Goal: Task Accomplishment & Management: Use online tool/utility

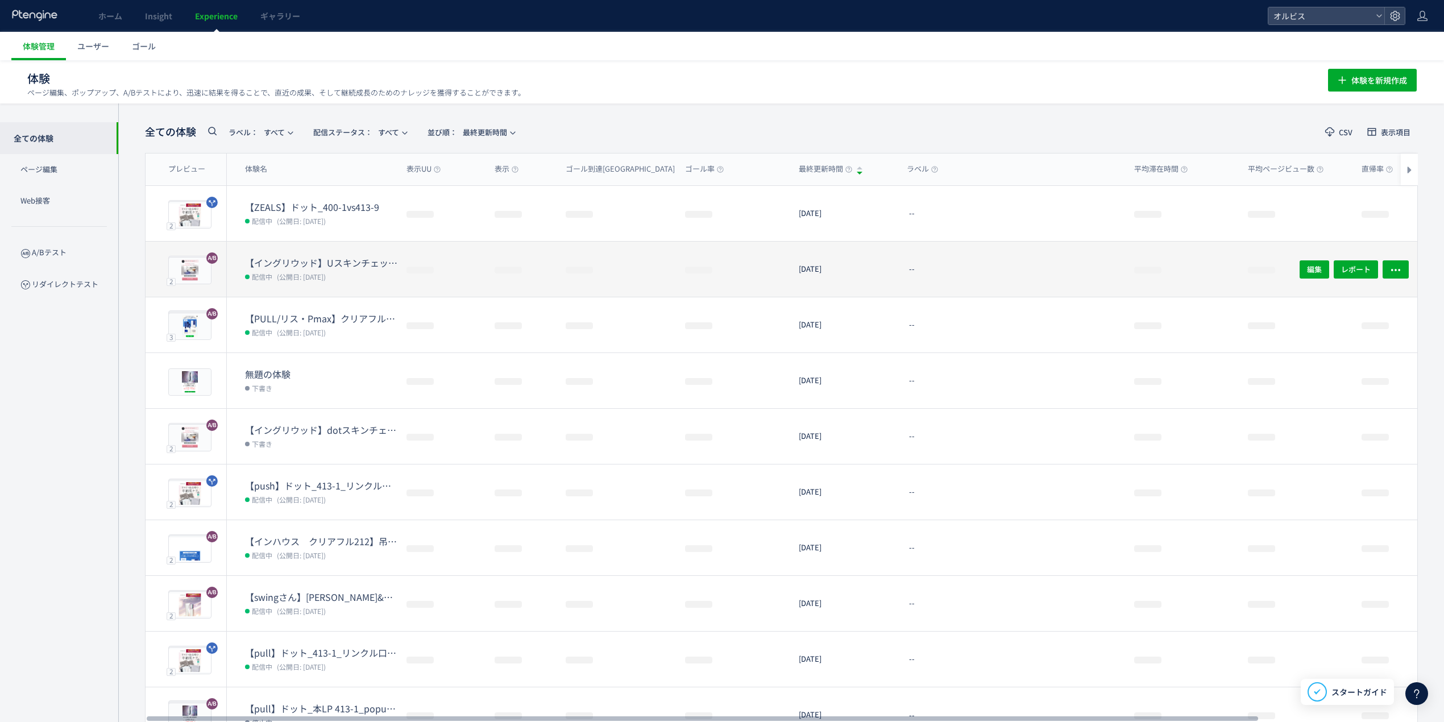
click at [406, 294] on div at bounding box center [441, 269] width 88 height 55
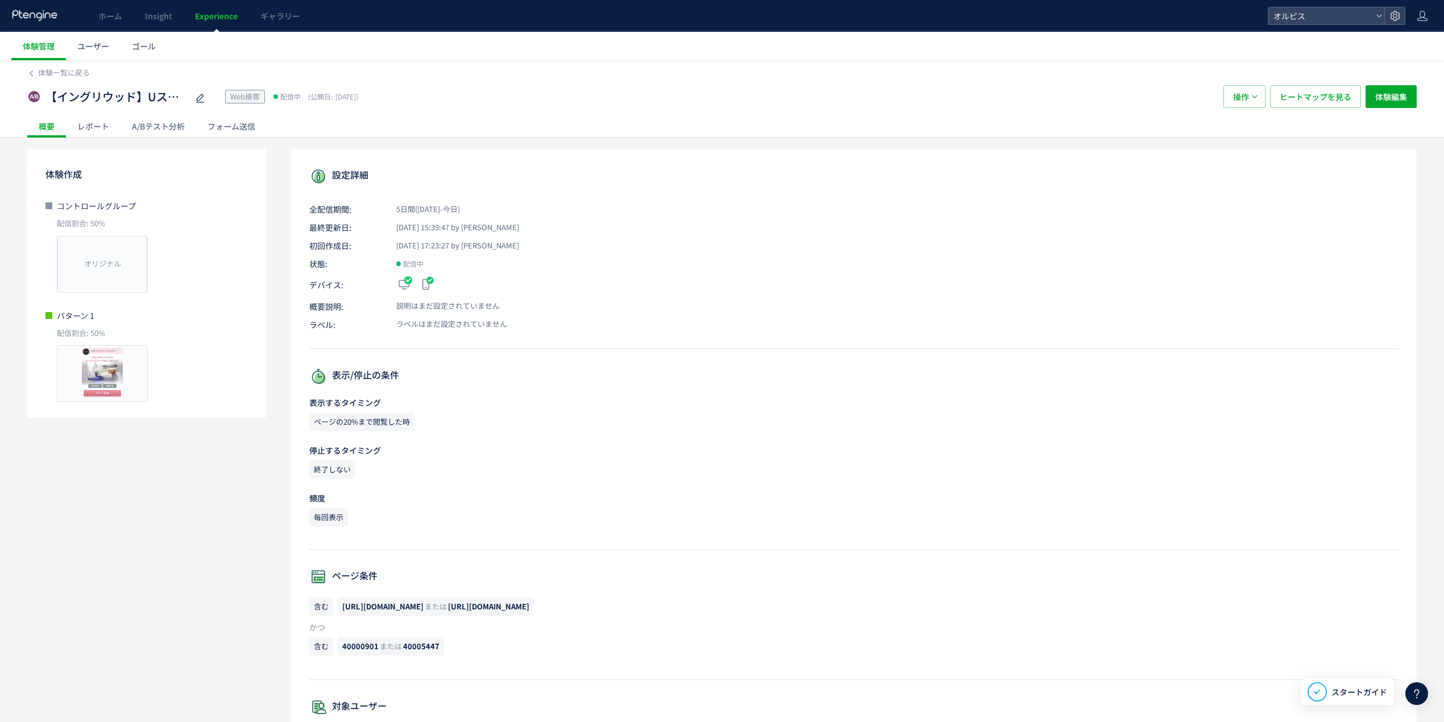
click at [157, 131] on div "A/Bテスト分析" at bounding box center [159, 126] width 76 height 23
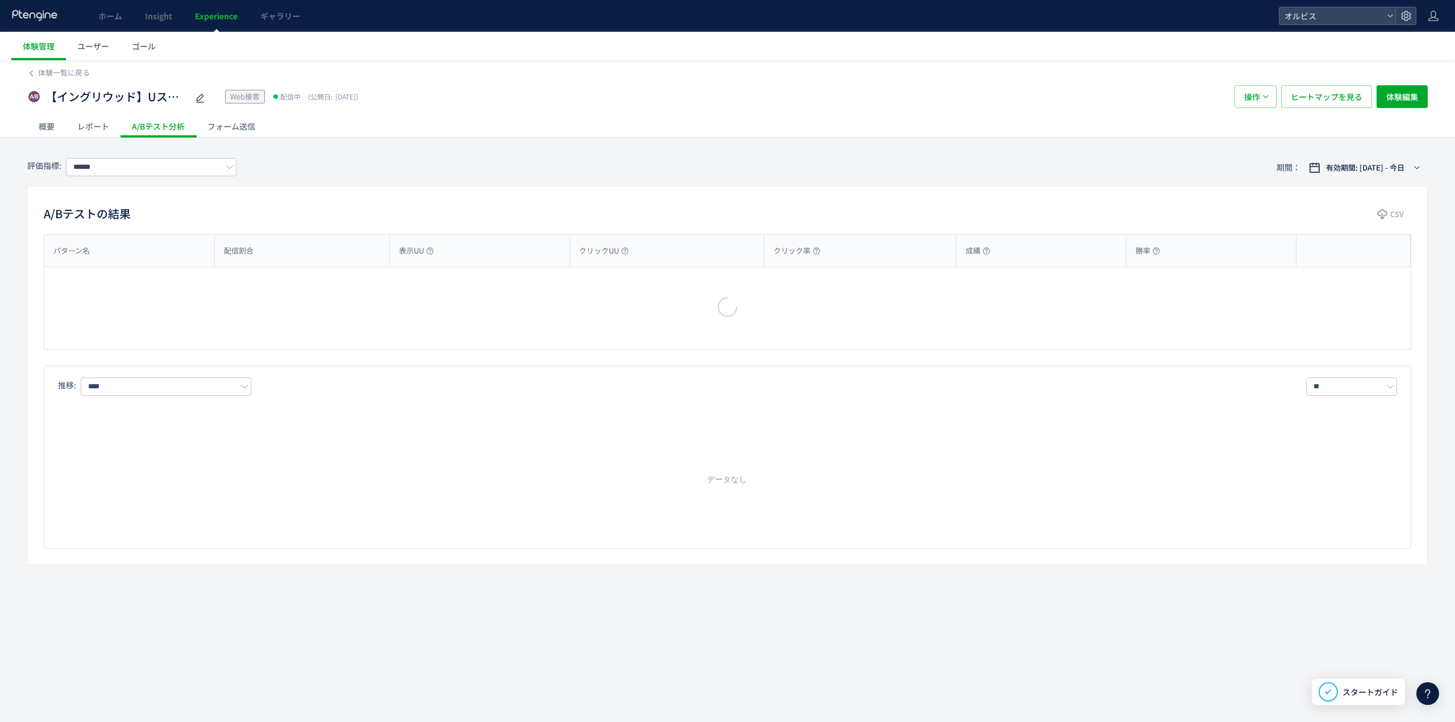
type input "**"
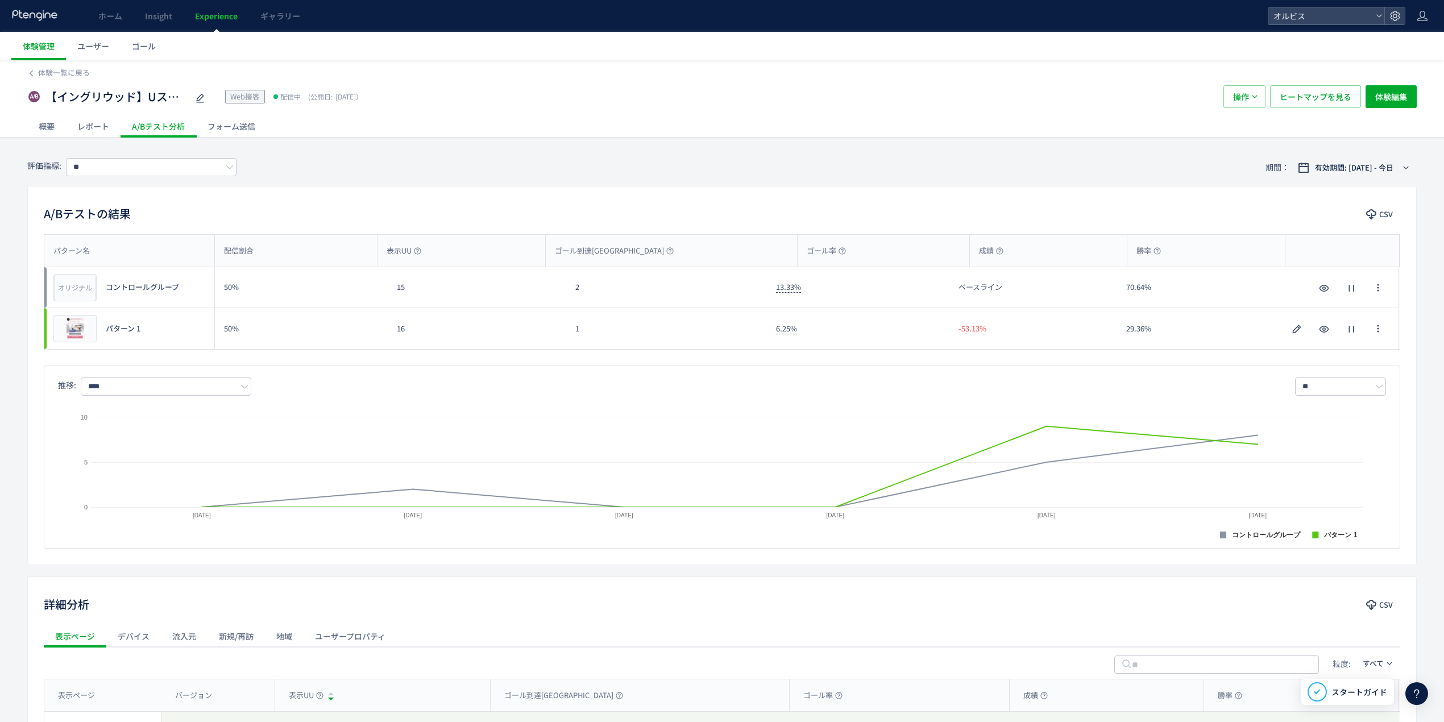
click at [86, 132] on div "レポート" at bounding box center [93, 126] width 55 height 23
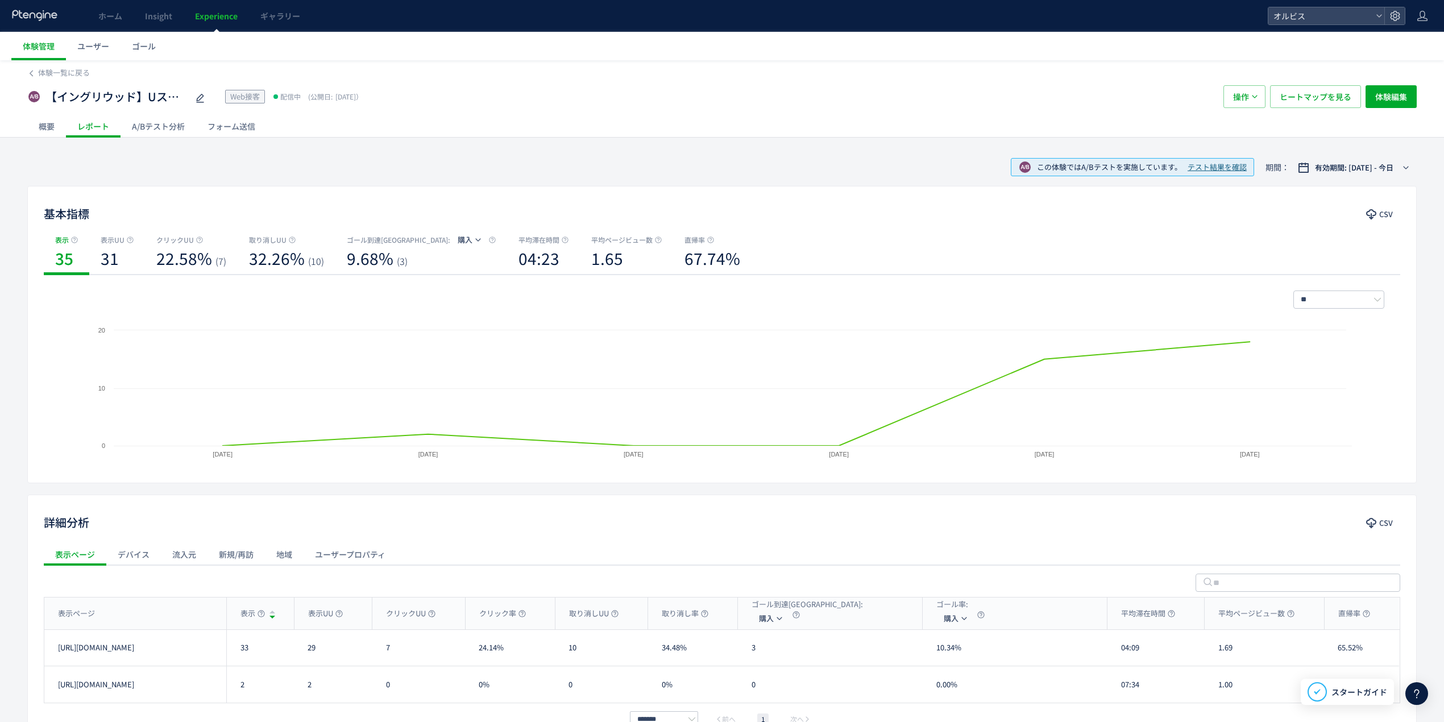
click at [36, 124] on div "概要" at bounding box center [46, 126] width 39 height 23
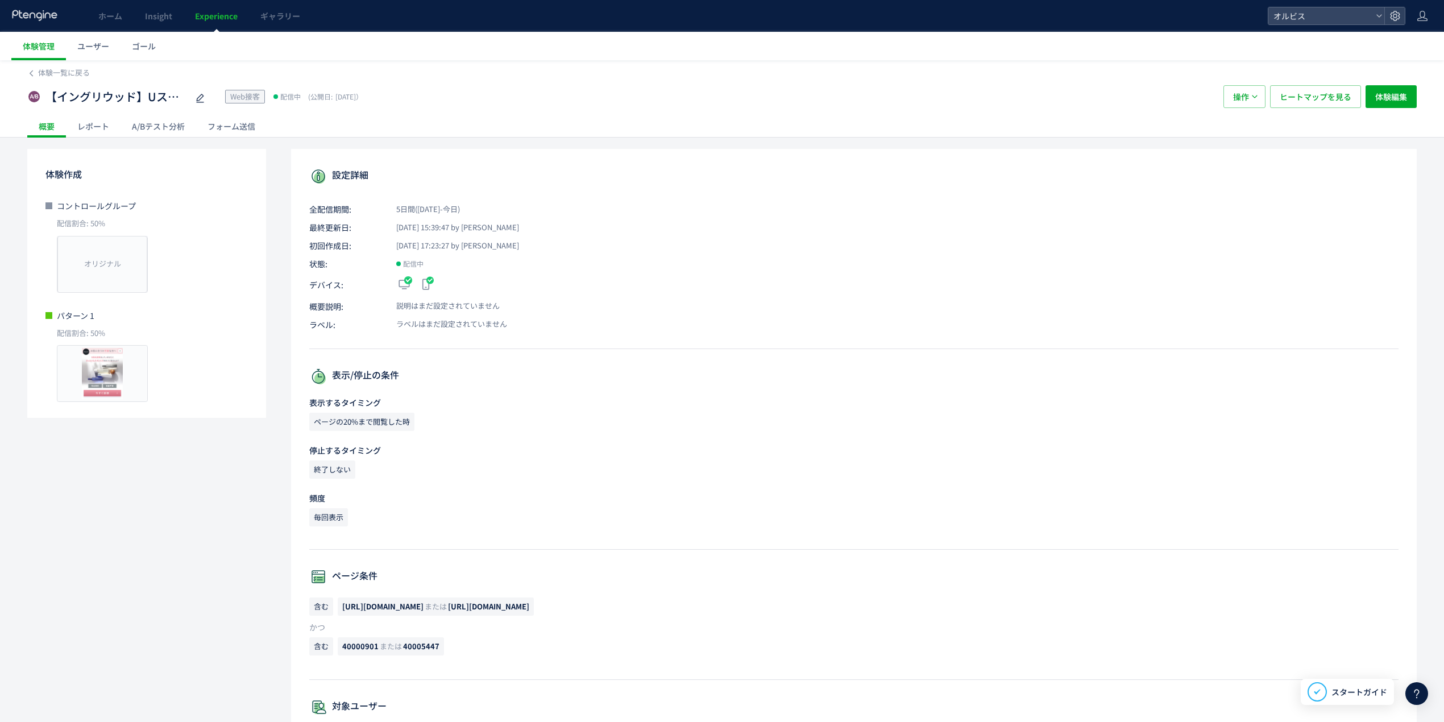
click at [99, 134] on div "レポート" at bounding box center [93, 126] width 55 height 23
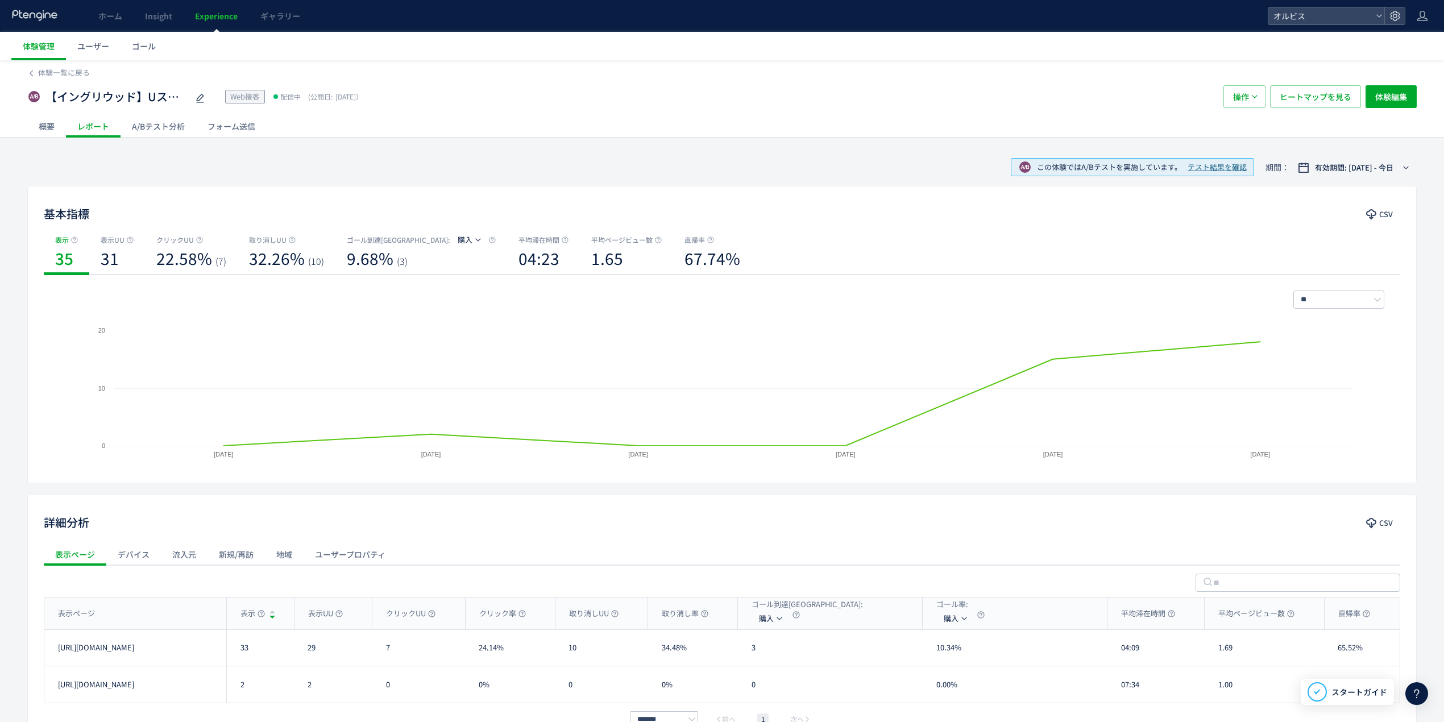
click at [53, 132] on div "概要" at bounding box center [46, 126] width 39 height 23
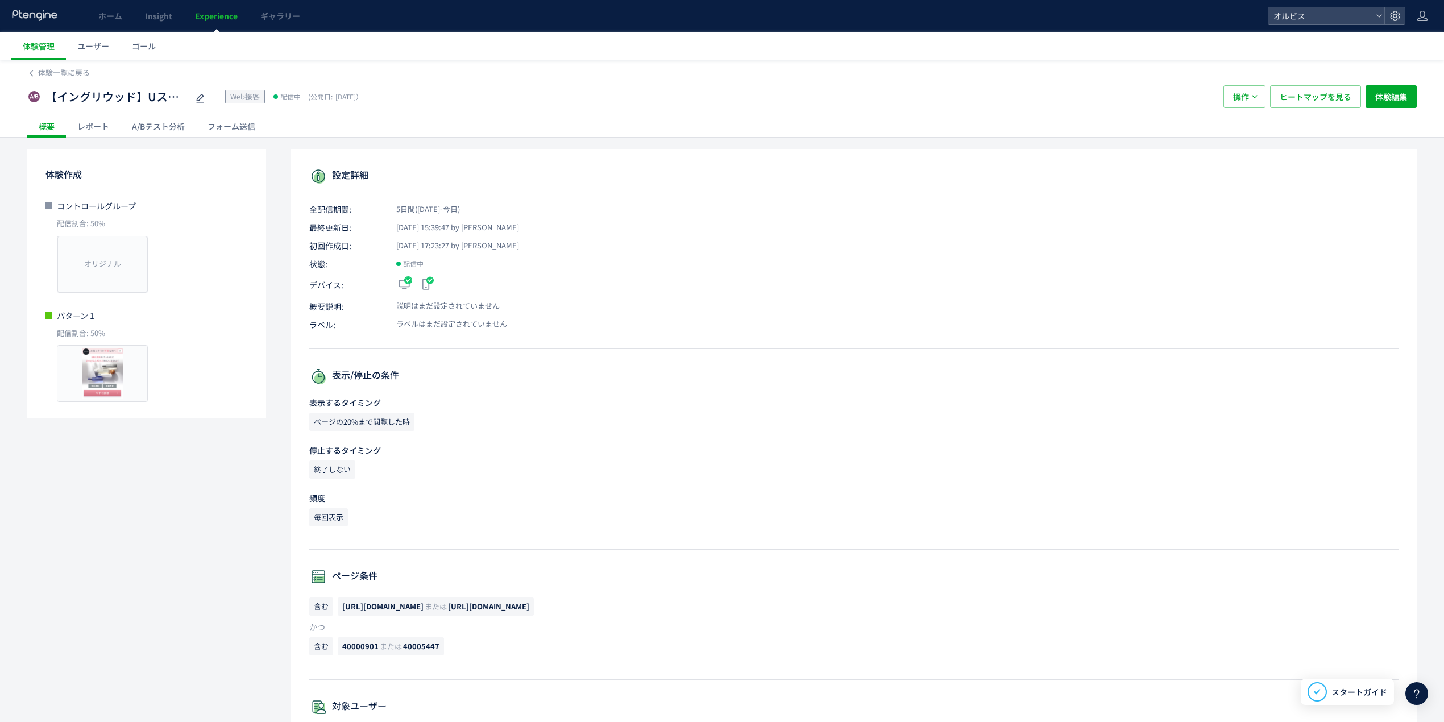
click at [160, 124] on div "A/Bテスト分析" at bounding box center [159, 126] width 76 height 23
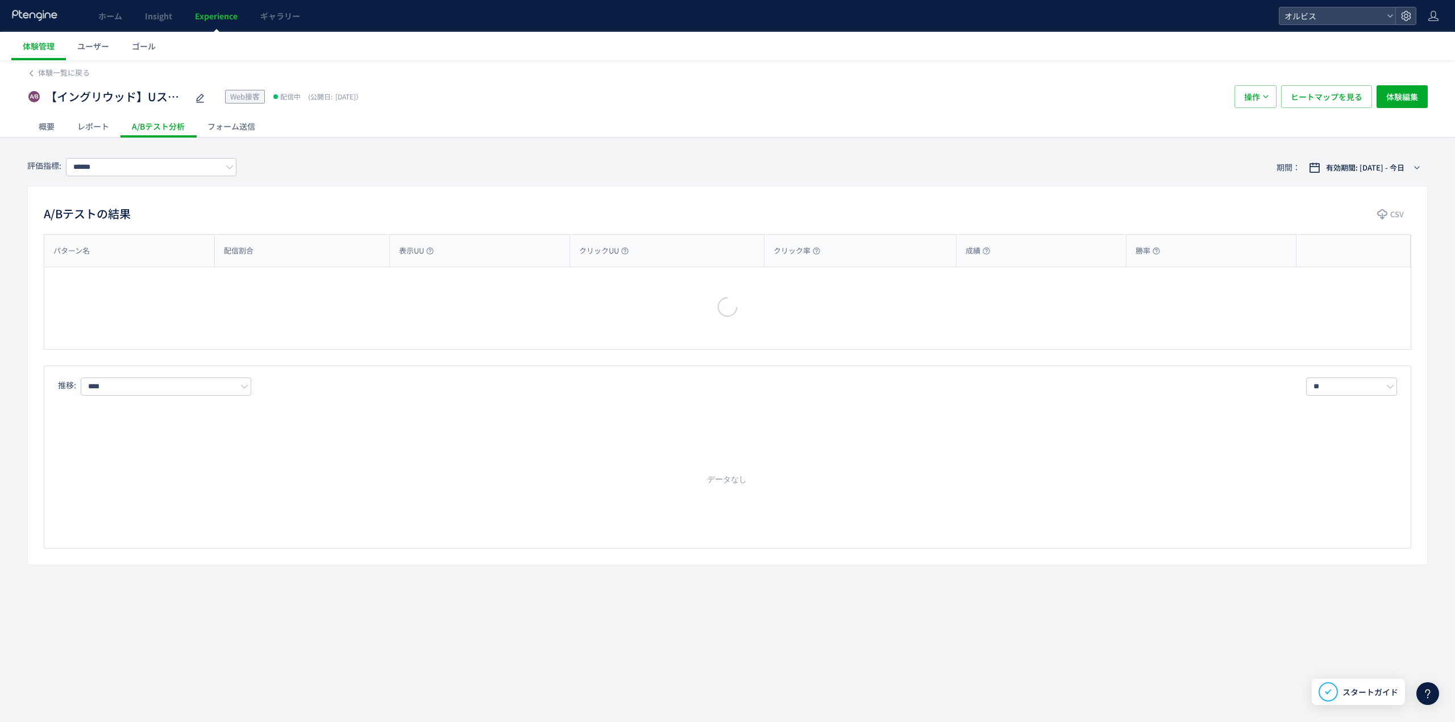
type input "**"
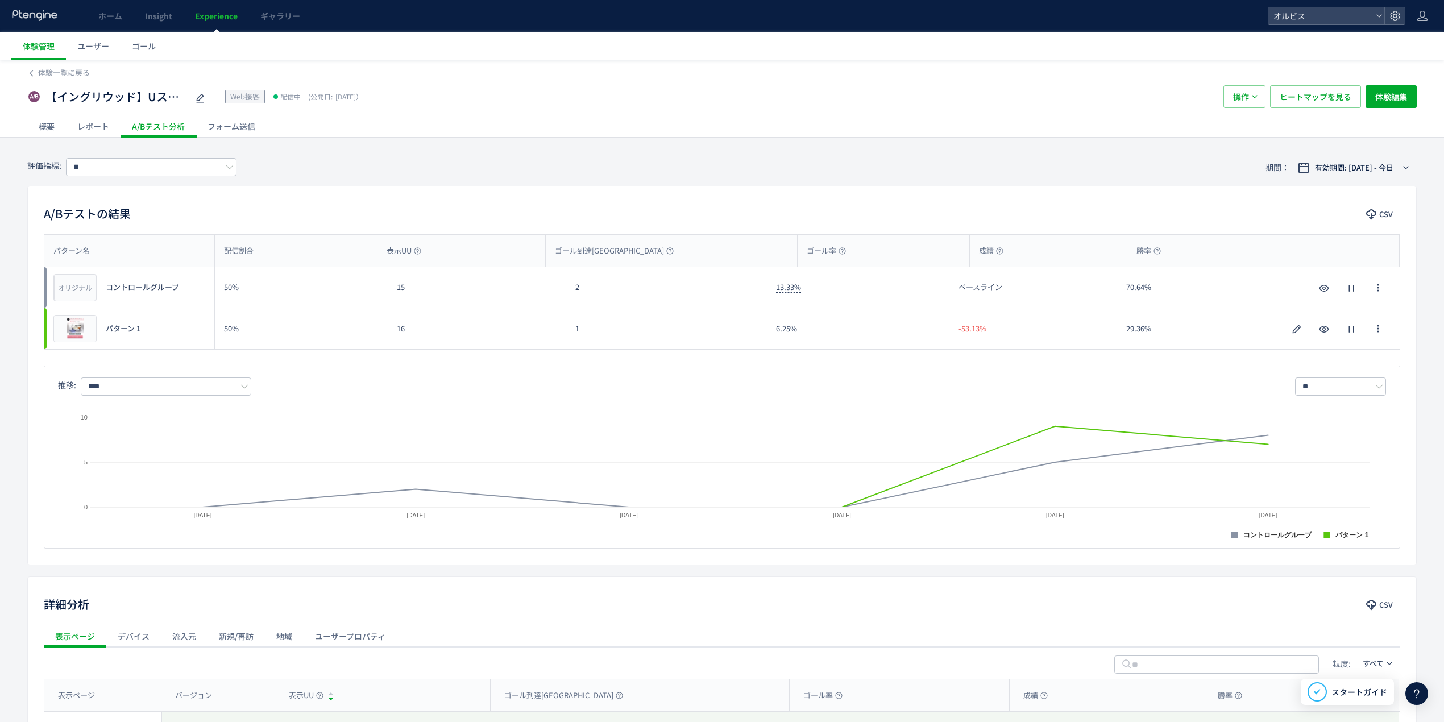
click at [53, 122] on div "概要" at bounding box center [46, 126] width 39 height 23
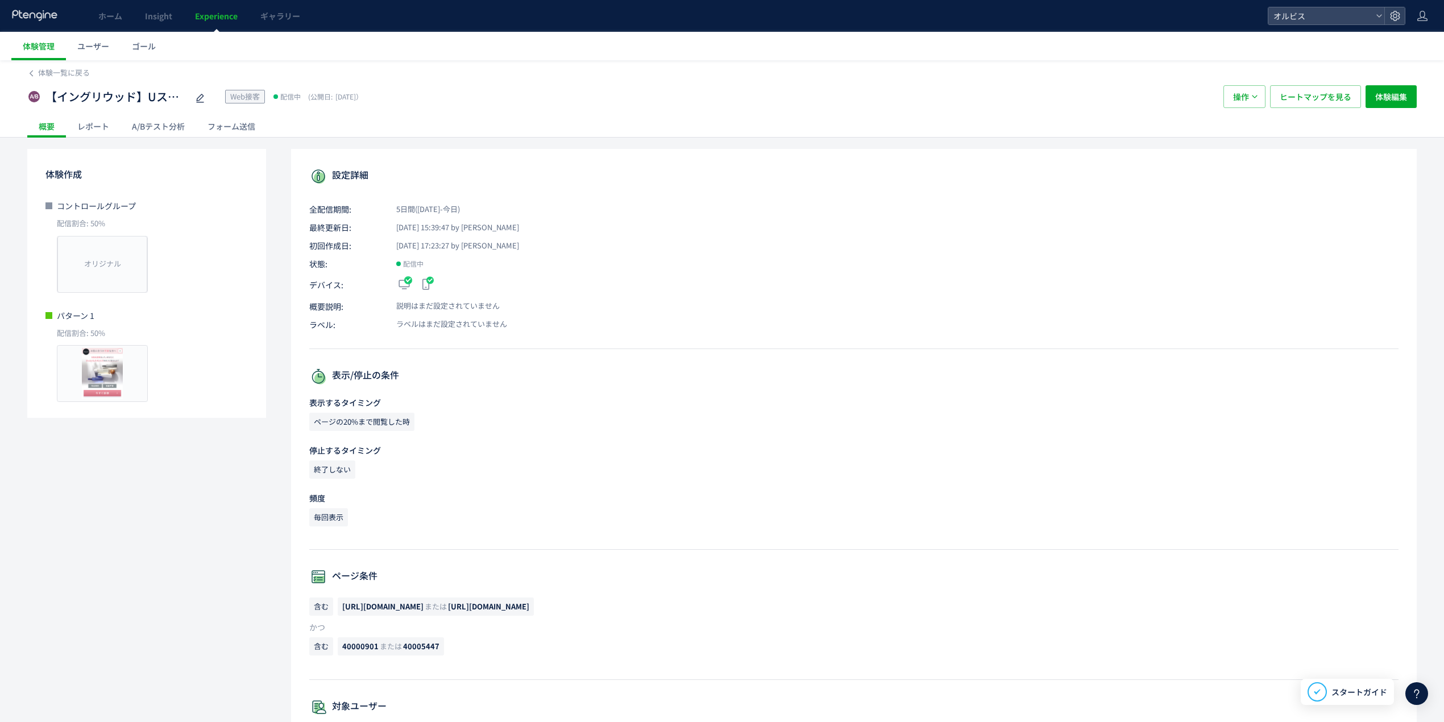
drag, startPoint x: 650, startPoint y: 608, endPoint x: 505, endPoint y: 603, distance: 145.1
click at [505, 603] on p "含む https://pr.orbis.co.jp/cosmetics/u/100/ または https://pr.orbis.co.jp/cosmetics…" at bounding box center [853, 610] width 1089 height 24
copy span "[URL][DOMAIN_NAME]"
click at [97, 14] on link "ホーム" at bounding box center [110, 16] width 47 height 32
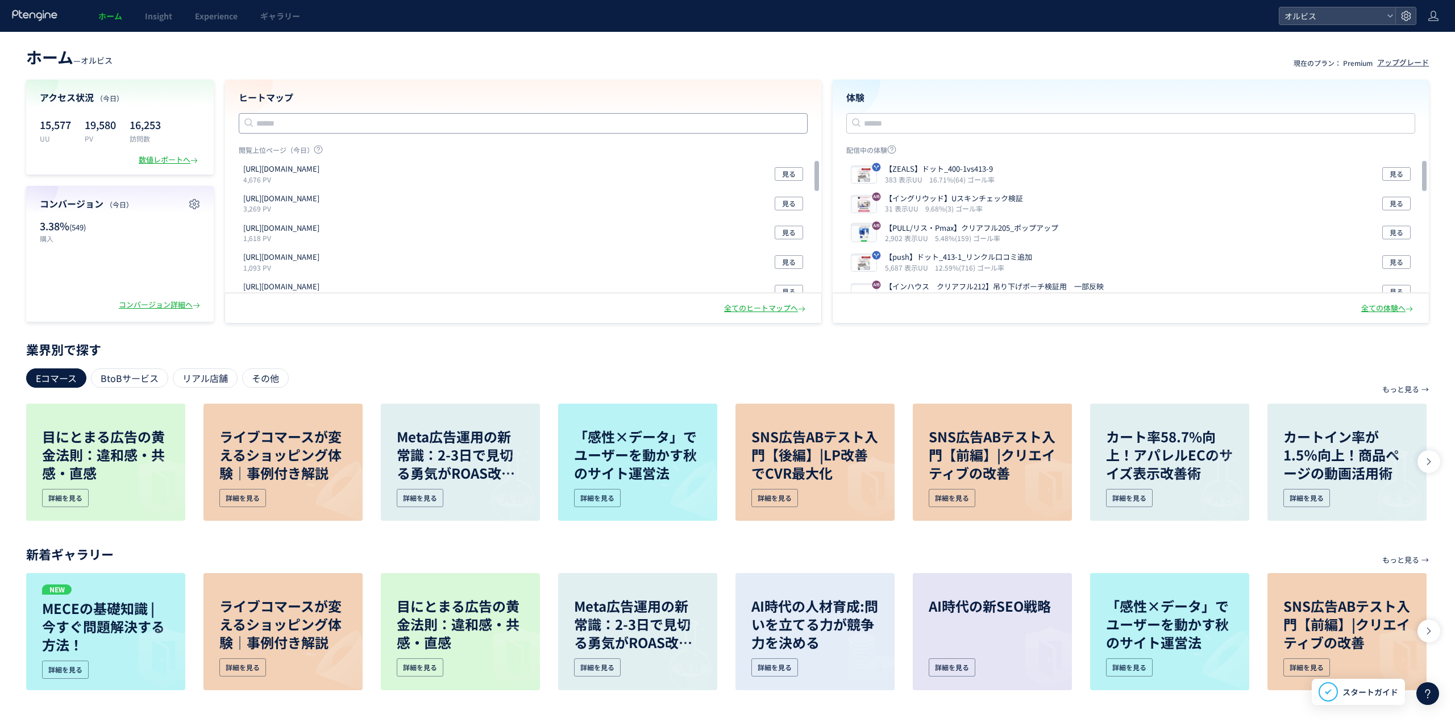
click at [604, 117] on input "text" at bounding box center [523, 123] width 569 height 20
paste input "**********"
type input "**********"
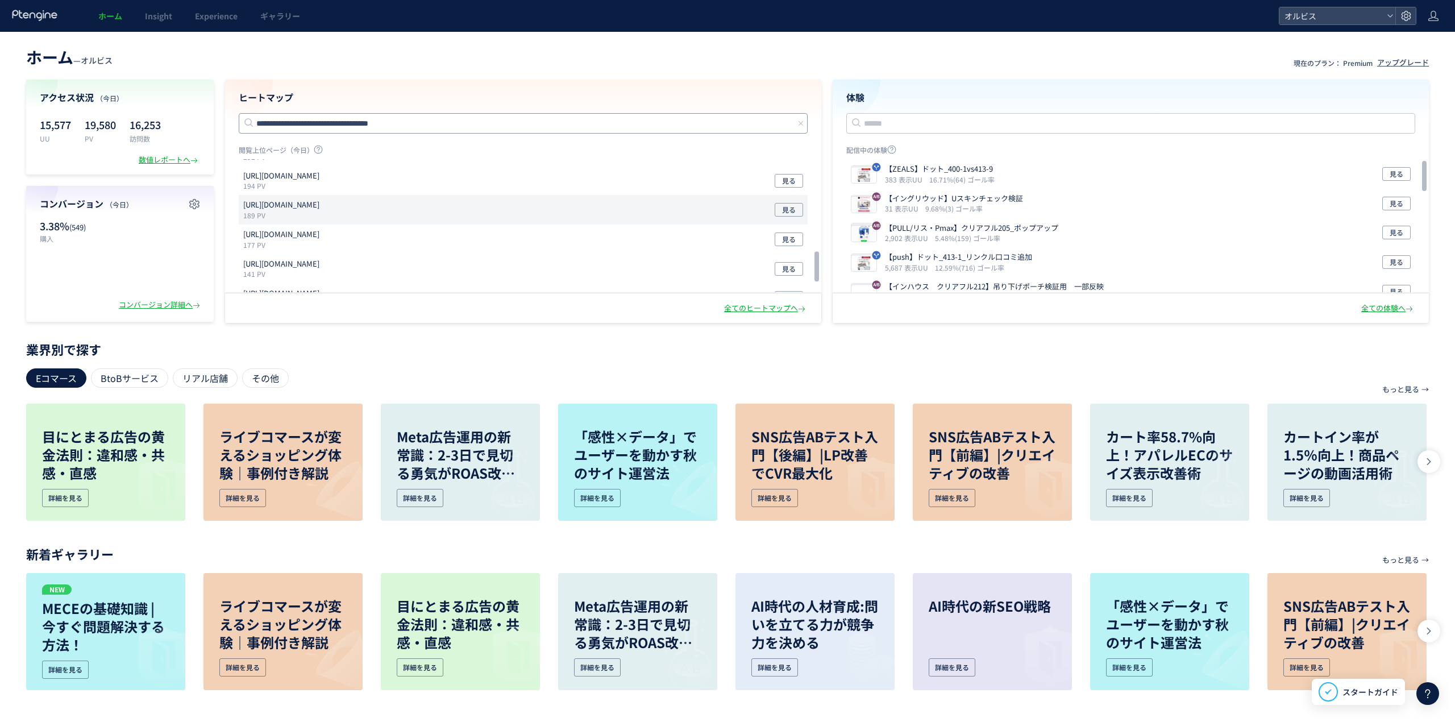
scroll to position [454, 0]
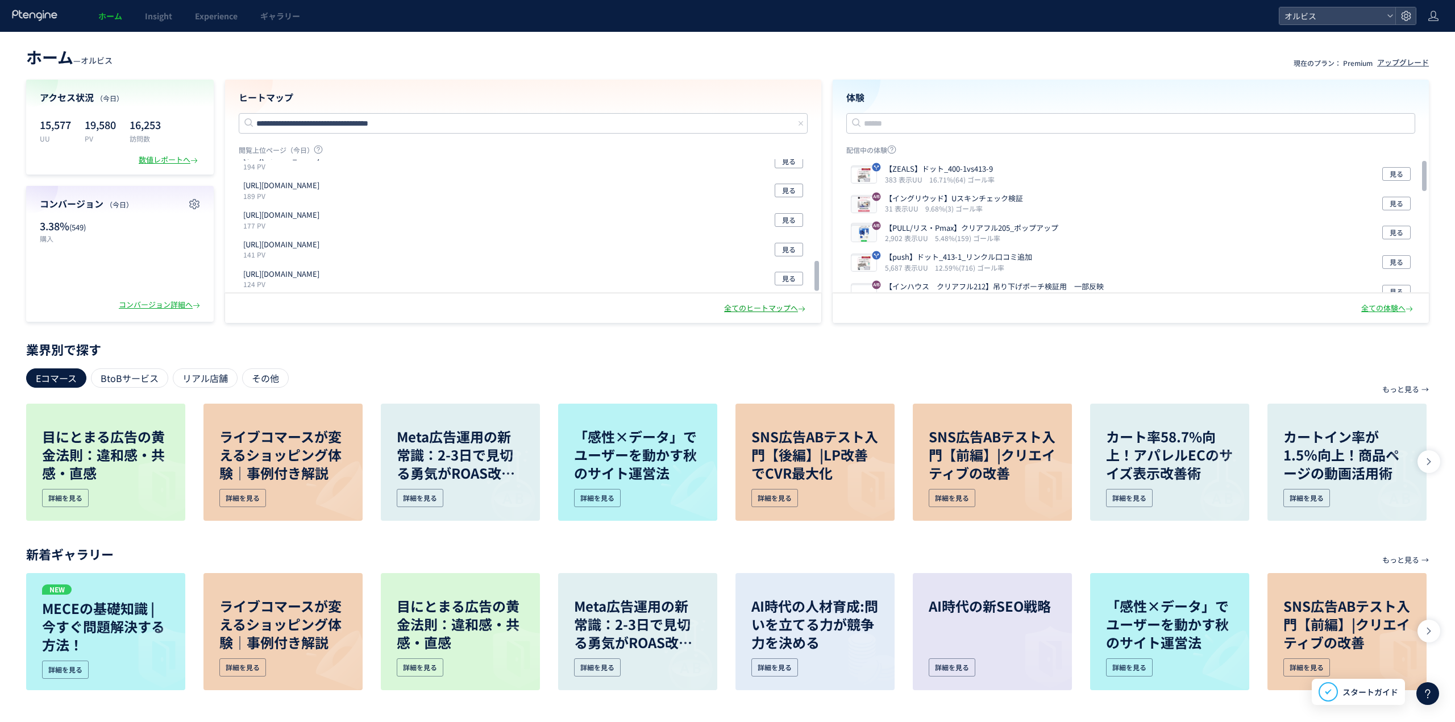
click at [740, 305] on div "全てのヒートマップへ" at bounding box center [766, 308] width 84 height 11
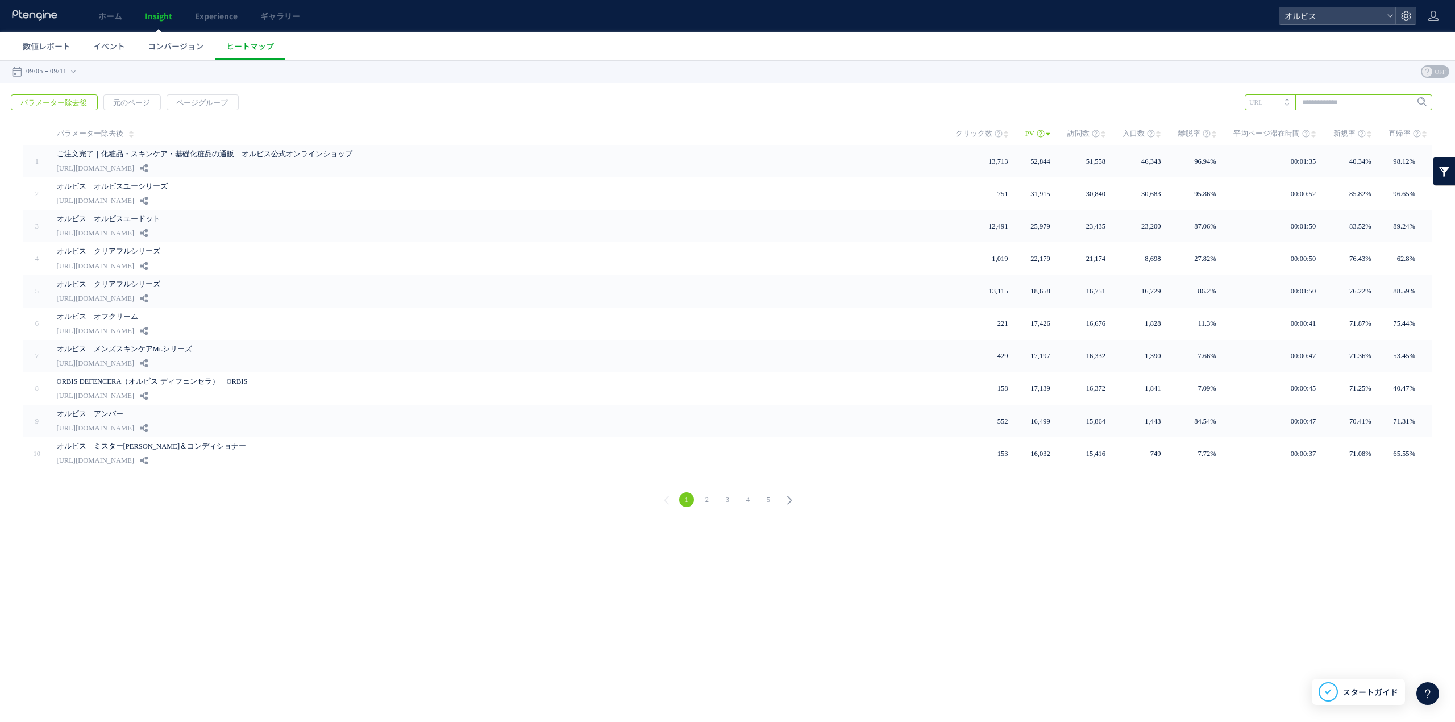
click at [1347, 94] on input "text" at bounding box center [1339, 102] width 188 height 16
paste input "**********"
type input "**********"
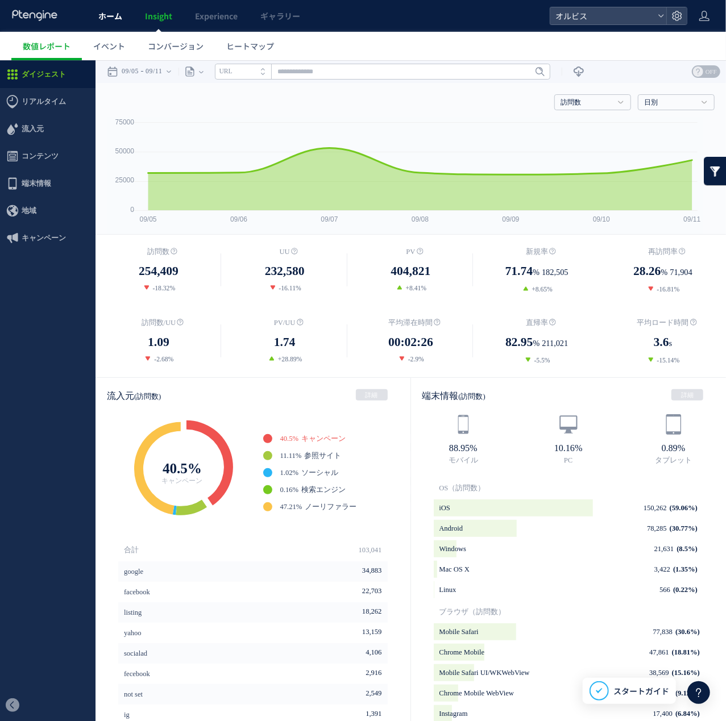
click at [117, 19] on span "ホーム" at bounding box center [110, 15] width 24 height 11
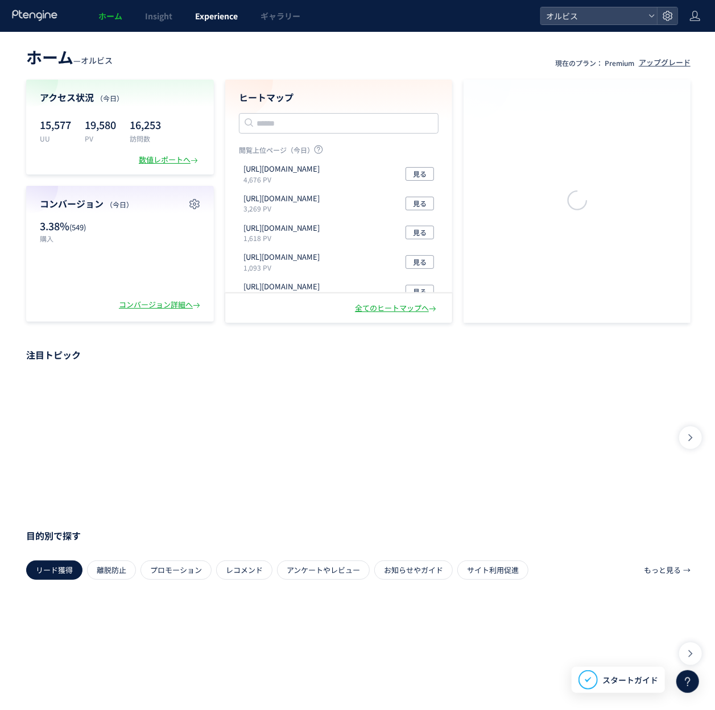
click at [216, 19] on span "Experience" at bounding box center [216, 15] width 43 height 11
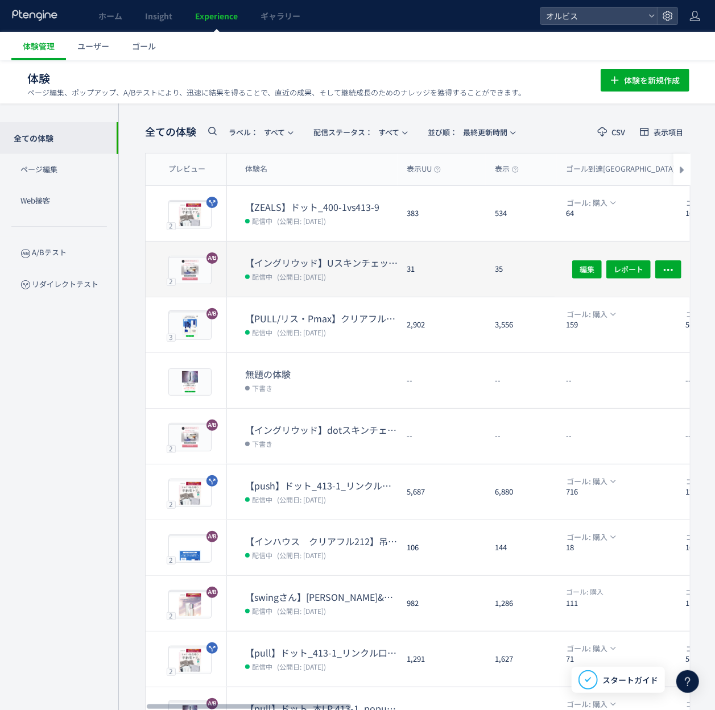
click at [357, 274] on dd "配信中 (公開日: [DATE])" at bounding box center [321, 276] width 152 height 15
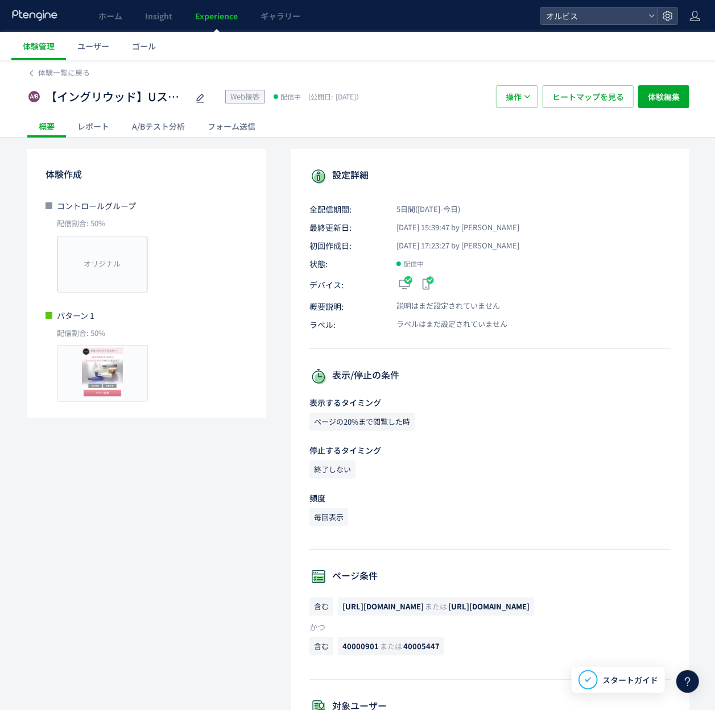
click at [238, 128] on div "フォーム送信" at bounding box center [231, 126] width 71 height 23
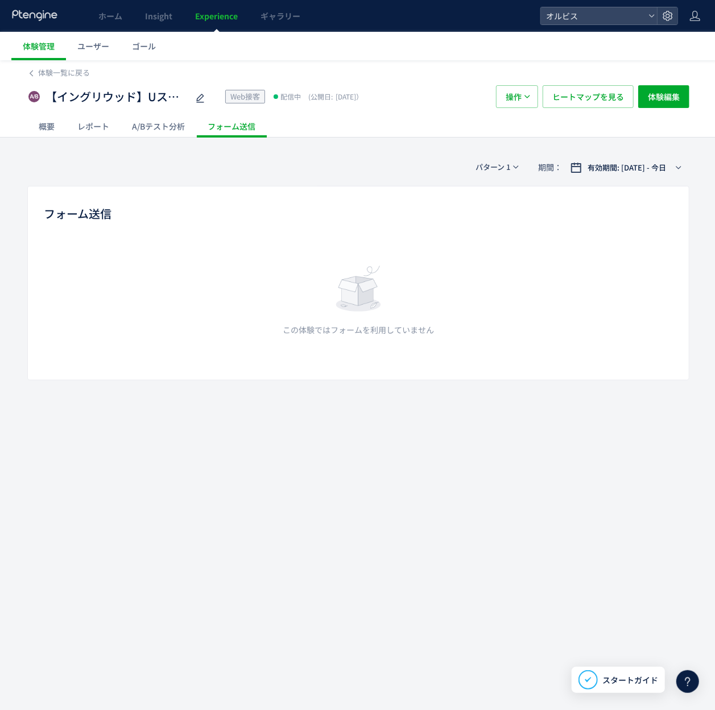
click at [188, 131] on div "A/Bテスト分析" at bounding box center [159, 126] width 76 height 23
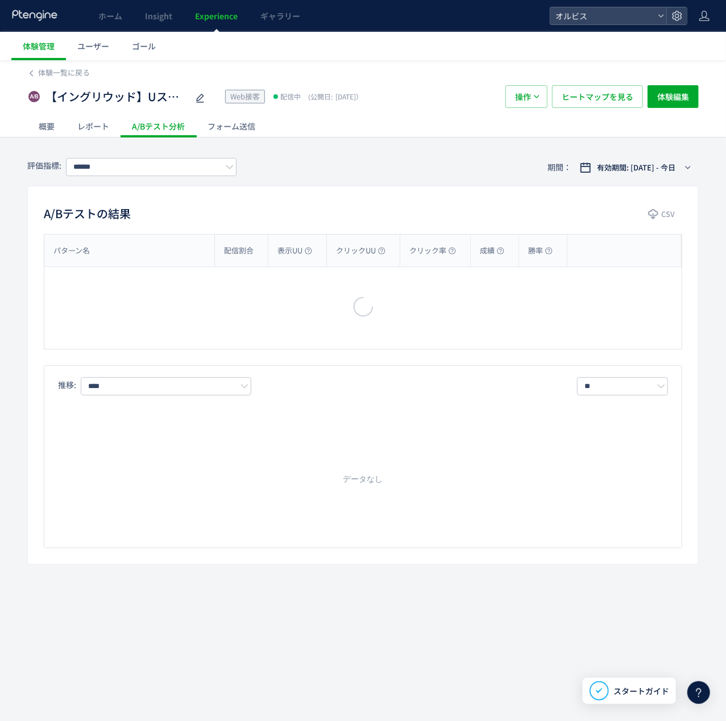
type input "**"
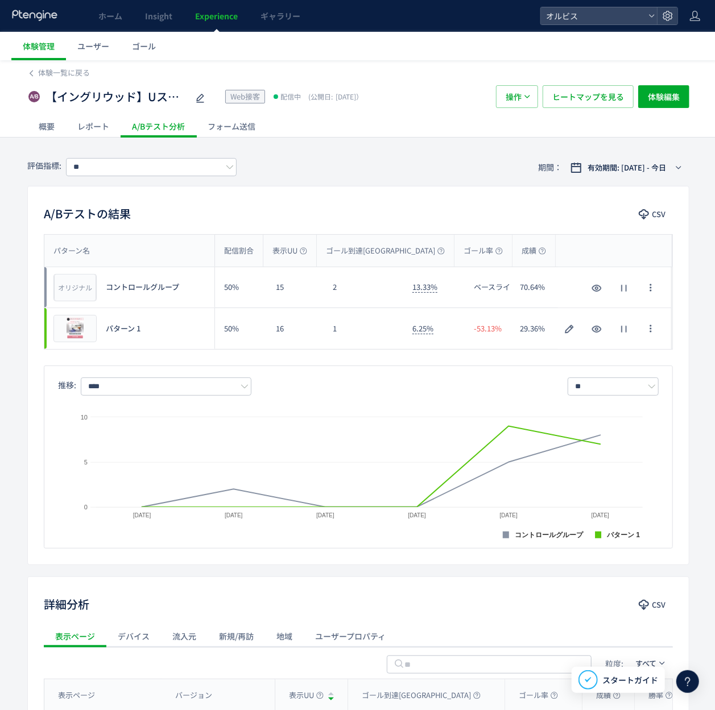
click at [49, 124] on div "概要" at bounding box center [46, 126] width 39 height 23
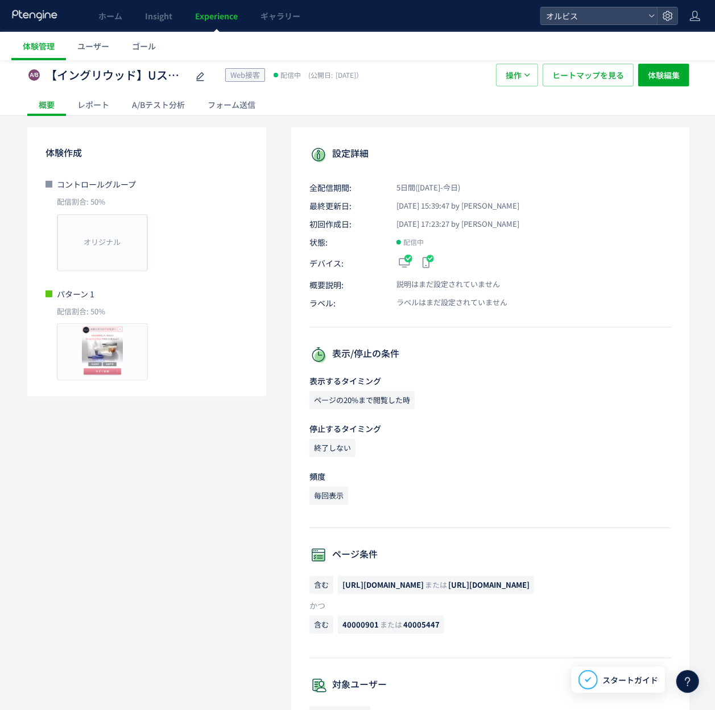
scroll to position [151, 0]
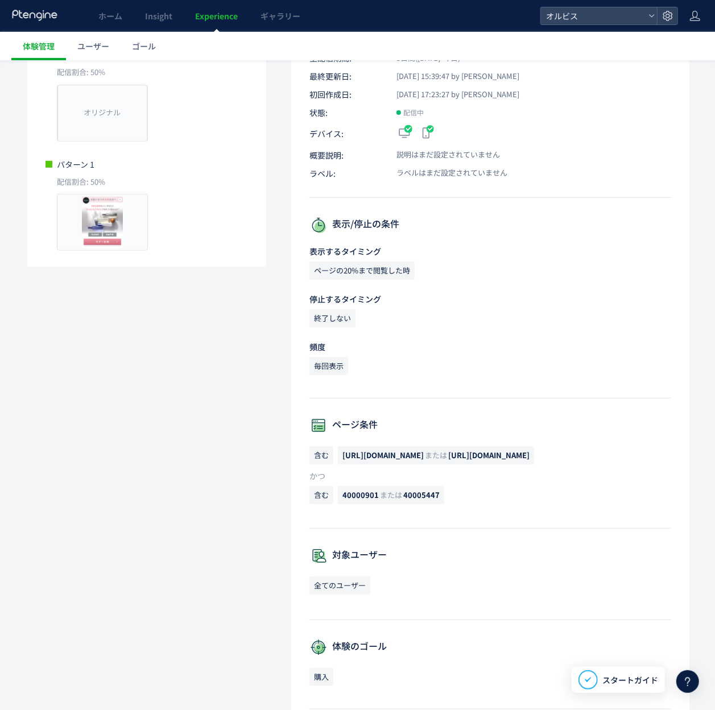
click at [533, 449] on span "[URL][DOMAIN_NAME] または [URL][DOMAIN_NAME]" at bounding box center [436, 455] width 196 height 18
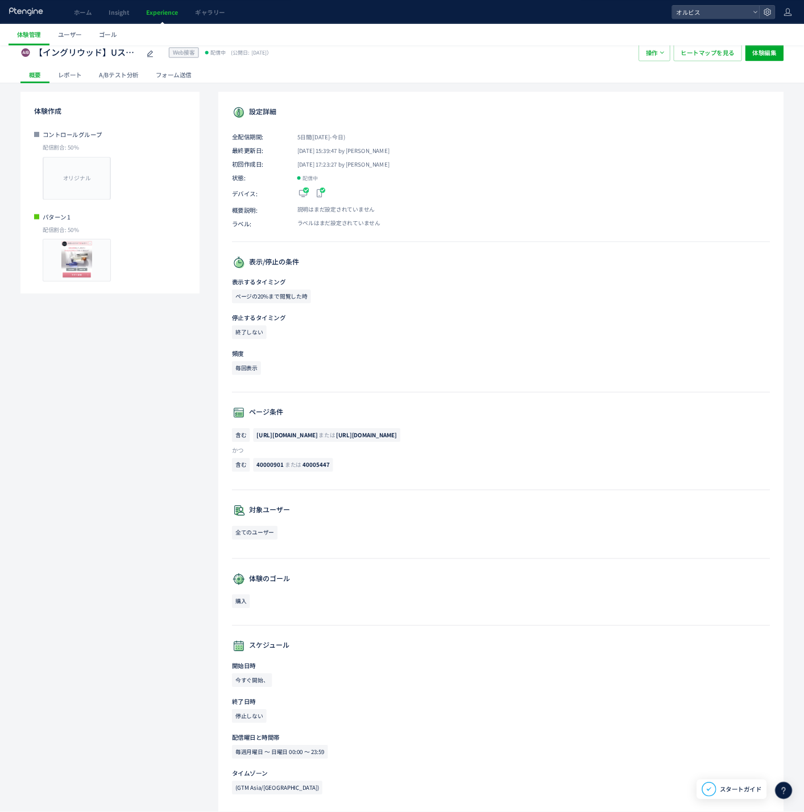
scroll to position [0, 0]
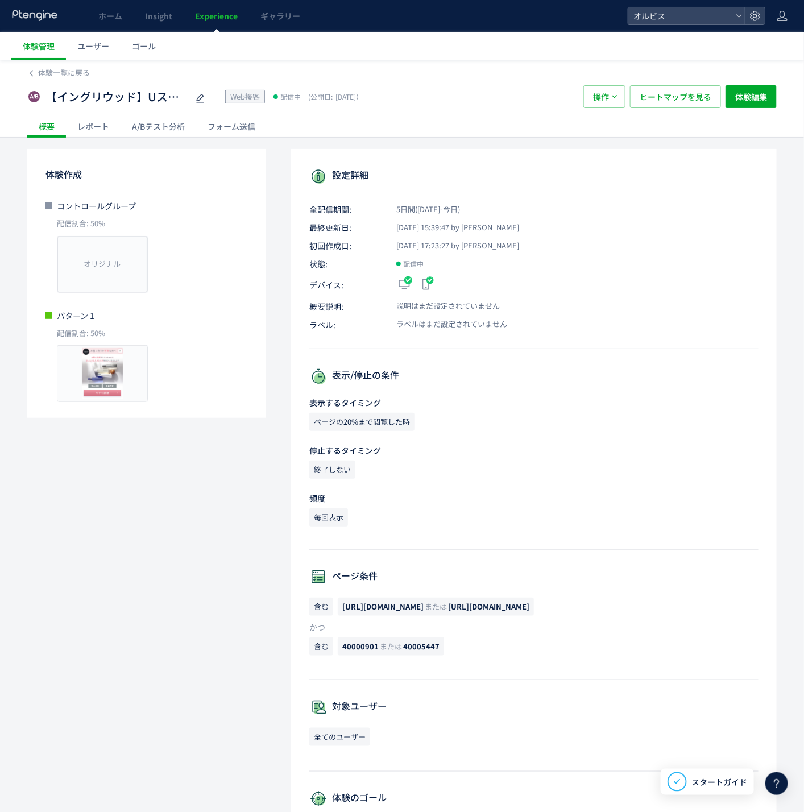
drag, startPoint x: 624, startPoint y: 5, endPoint x: 416, endPoint y: 398, distance: 444.8
click at [416, 398] on p "表示するタイミング" at bounding box center [533, 402] width 449 height 11
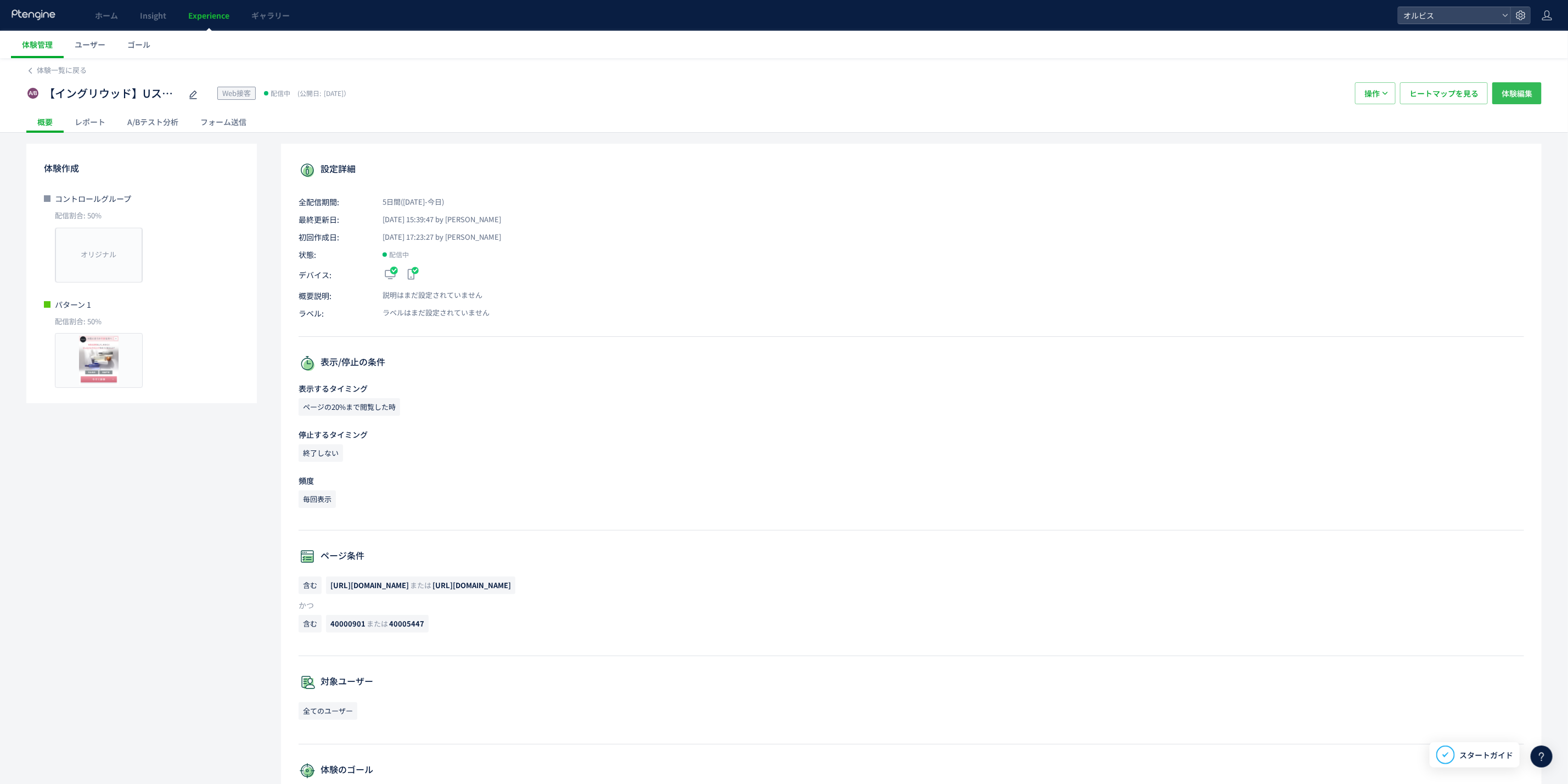
click at [1405, 93] on span "体験編集" at bounding box center [1518, 93] width 31 height 22
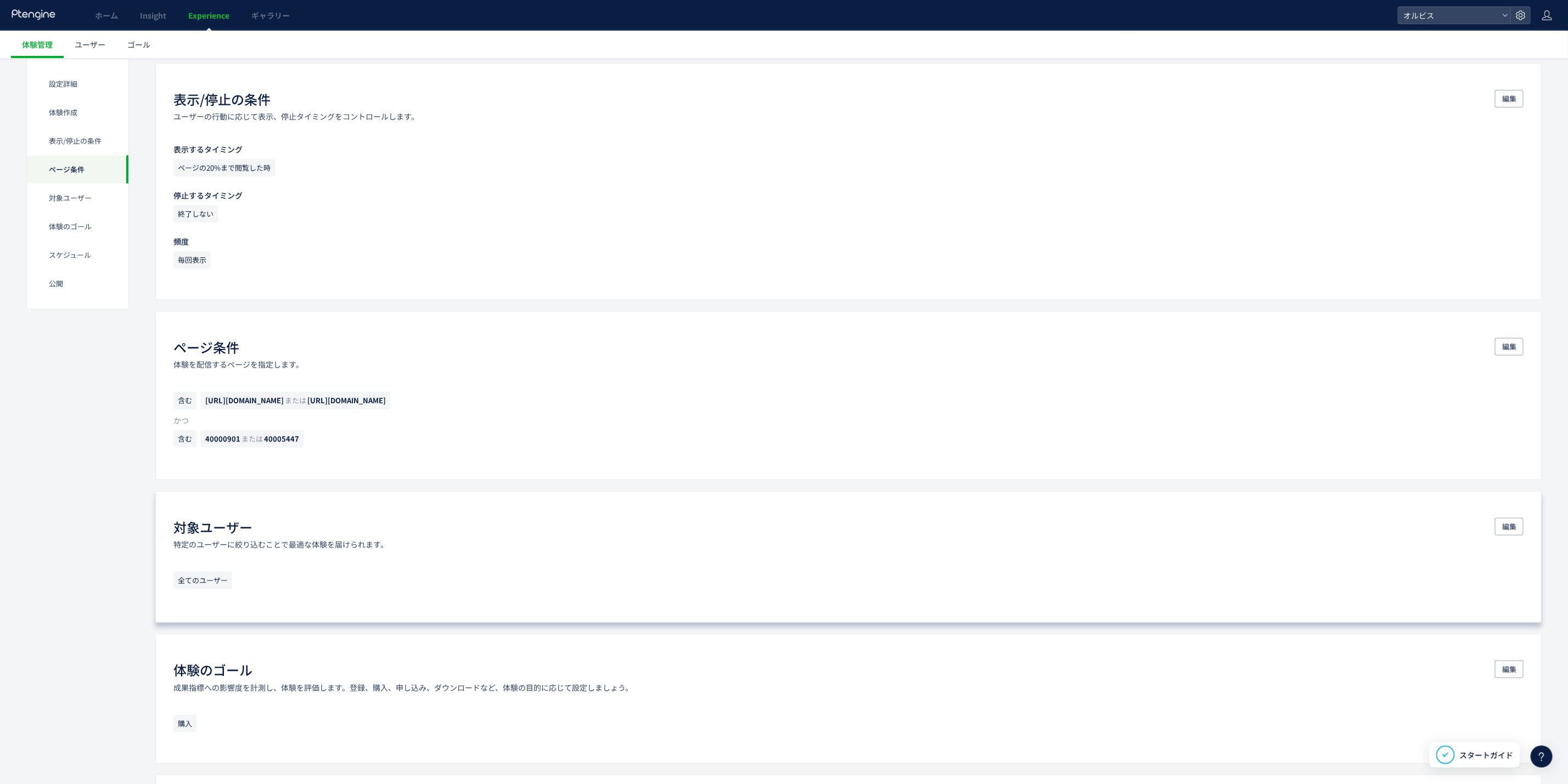
scroll to position [658, 0]
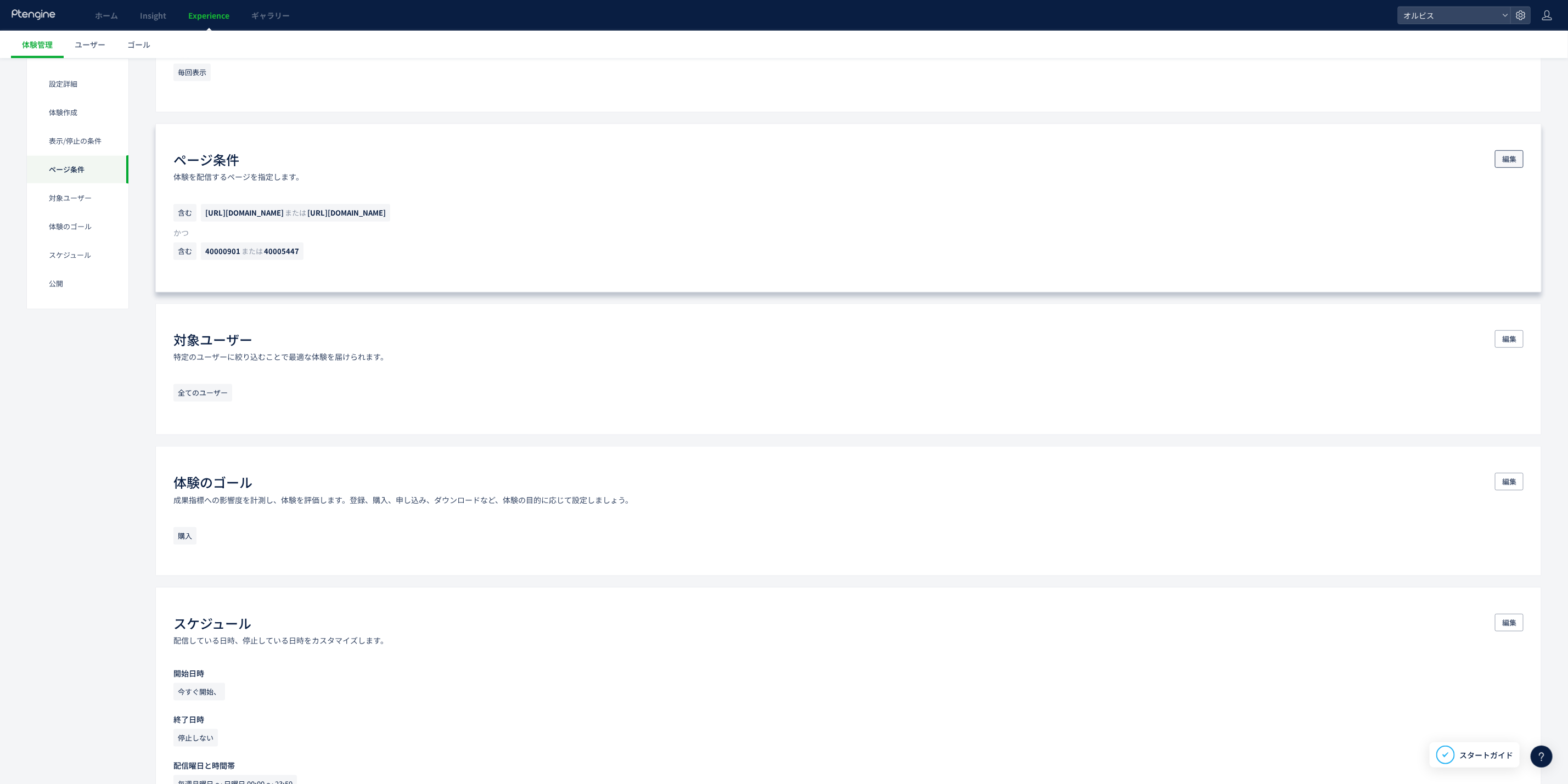
click at [1405, 159] on span "編集" at bounding box center [1509, 159] width 14 height 17
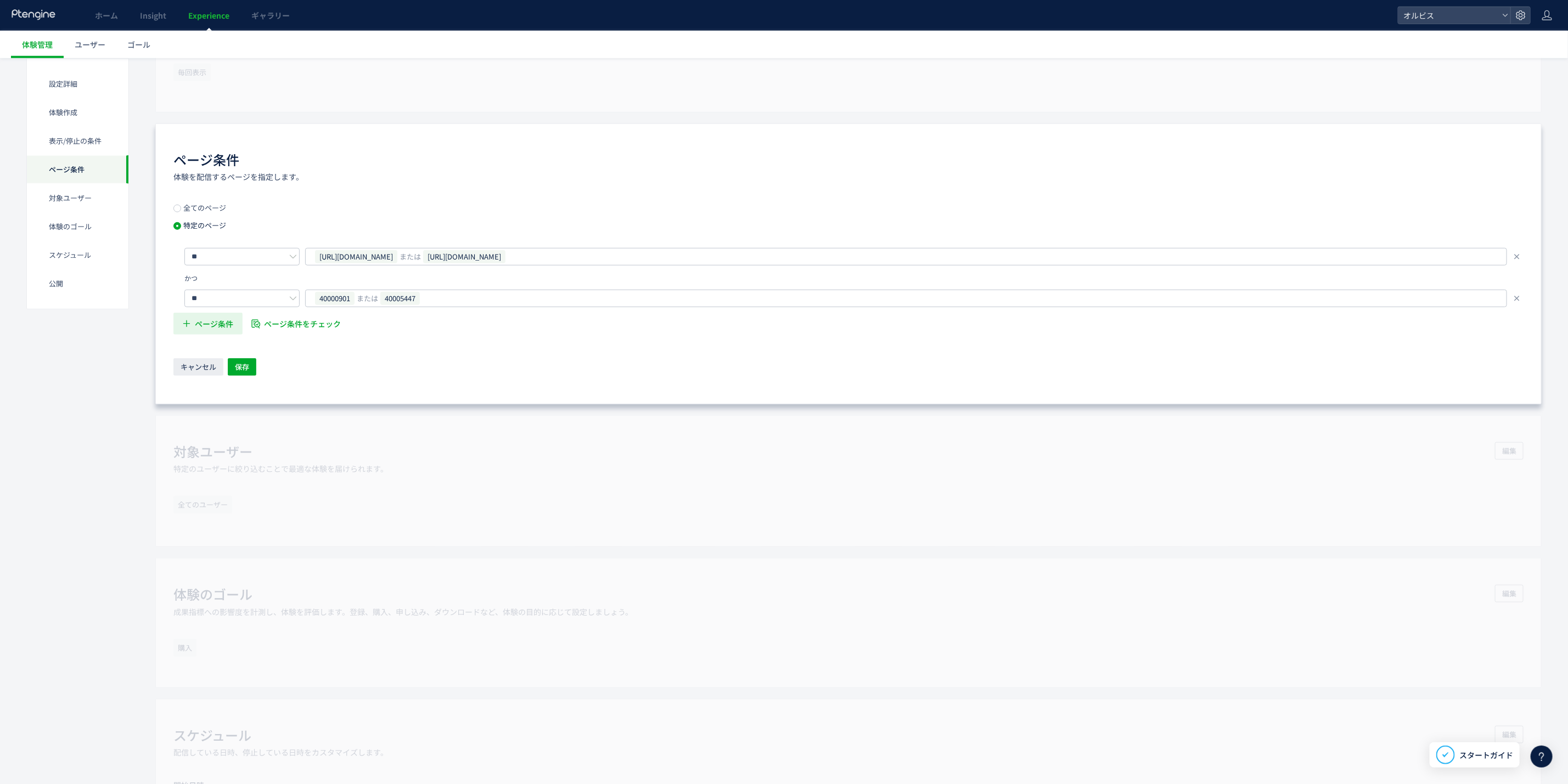
click at [219, 320] on span "ページ条件" at bounding box center [214, 323] width 39 height 22
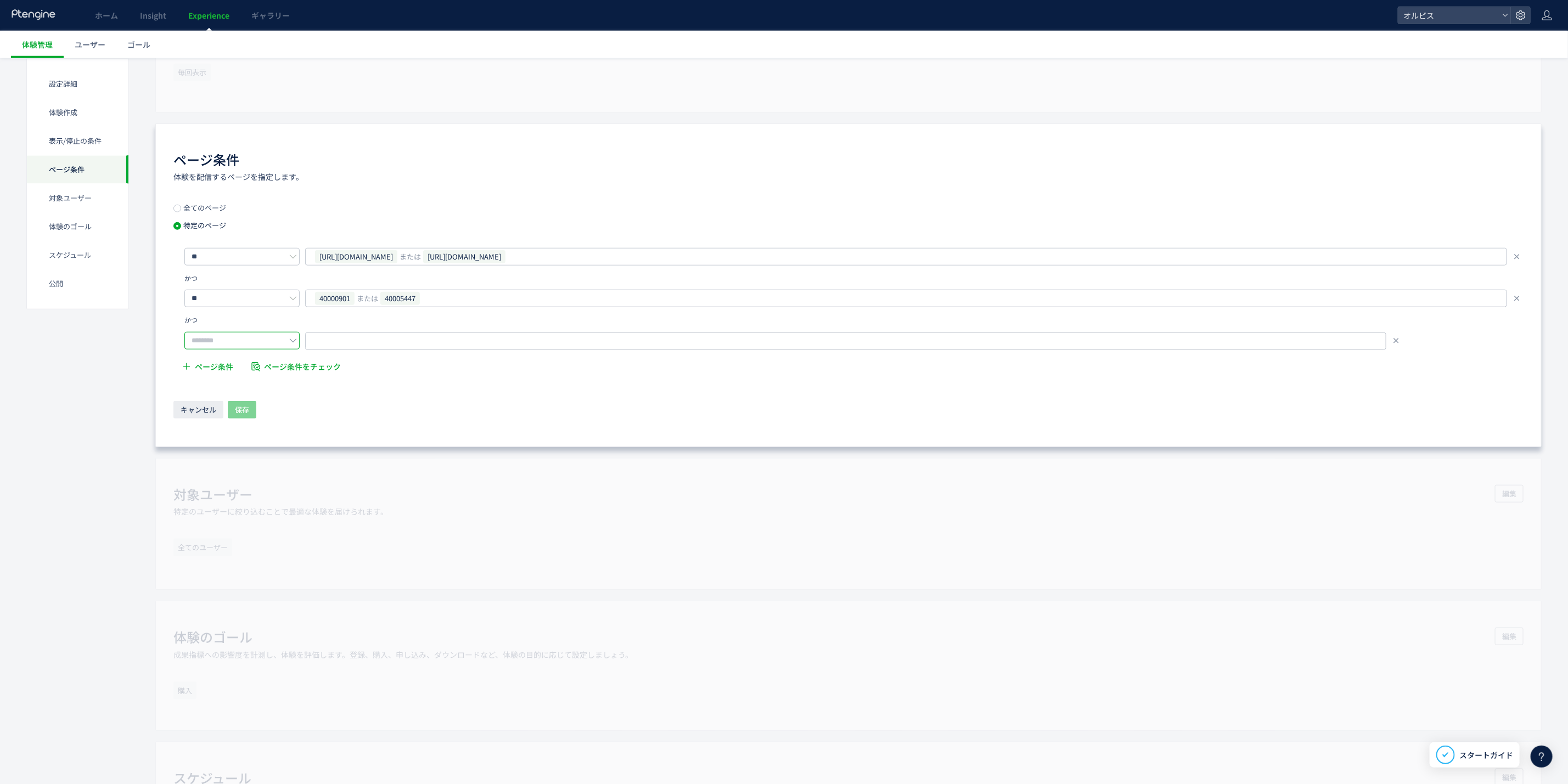
click at [266, 342] on input "text" at bounding box center [241, 341] width 115 height 17
click at [266, 315] on div "かつ" at bounding box center [849, 322] width 1351 height 18
click at [367, 302] on span "または" at bounding box center [368, 298] width 21 height 17
click at [501, 331] on div "かつ" at bounding box center [849, 322] width 1351 height 18
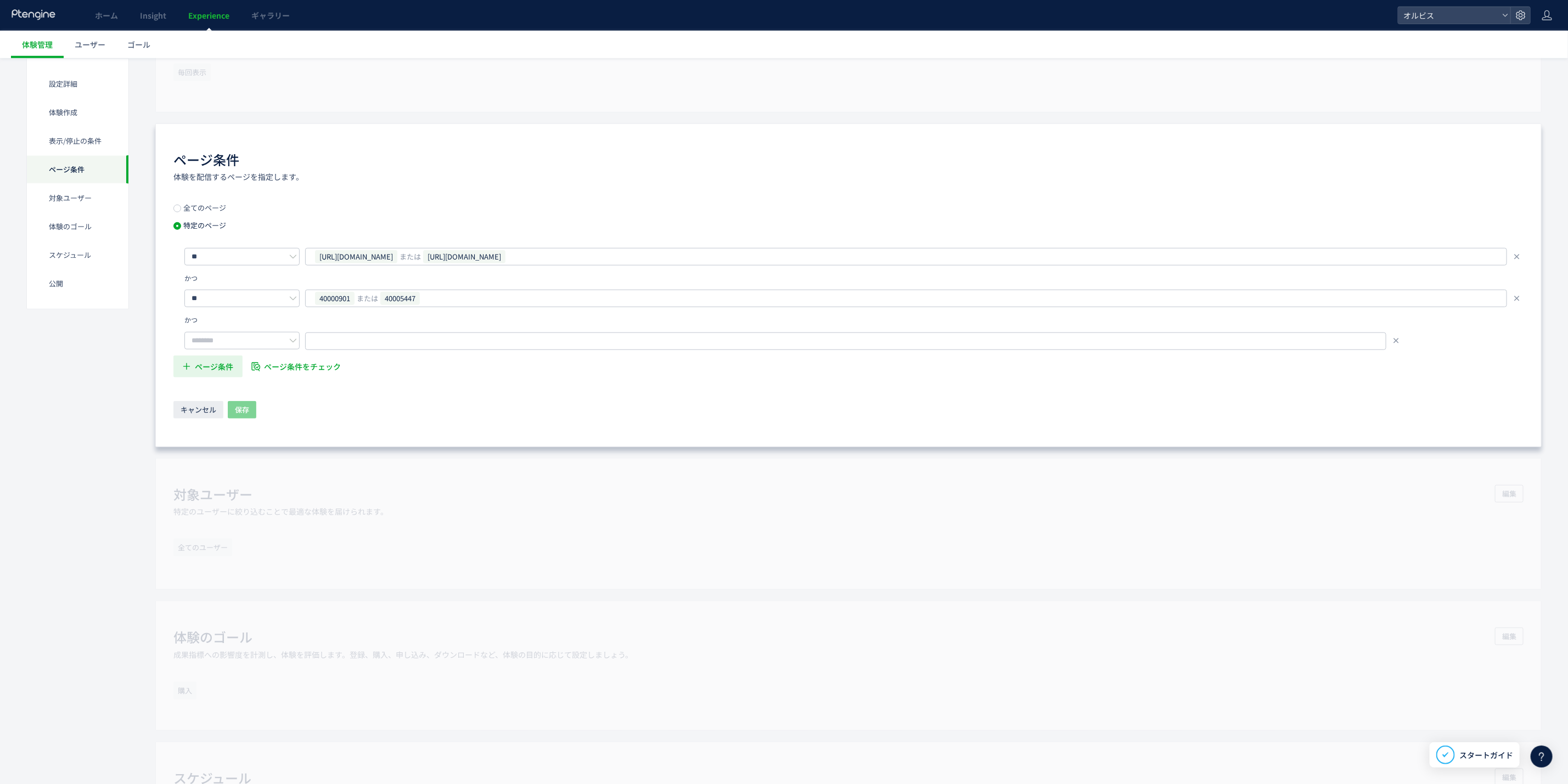
click at [205, 361] on span "ページ条件" at bounding box center [214, 366] width 39 height 22
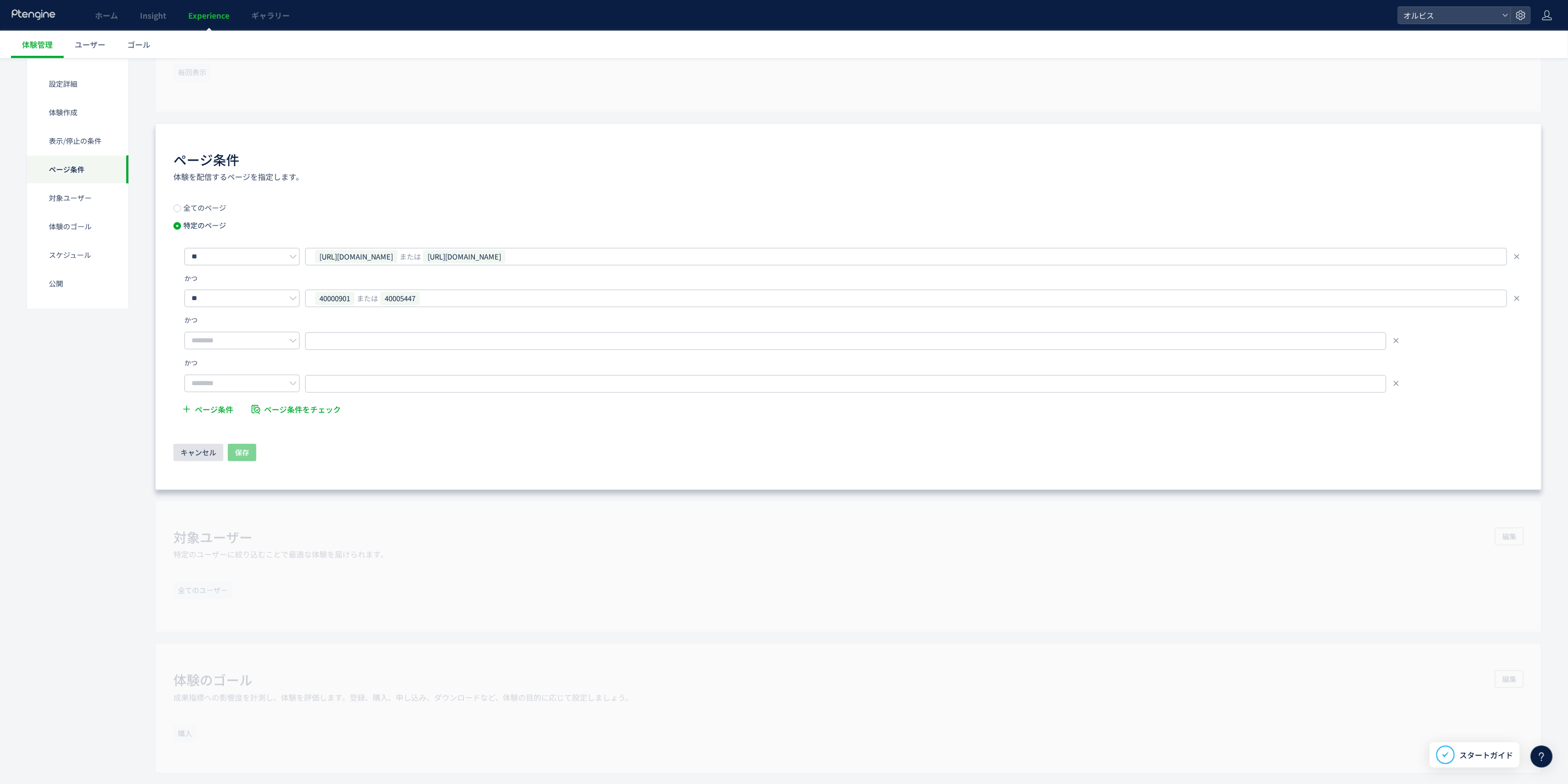
click at [207, 454] on span "キャンセル" at bounding box center [198, 453] width 36 height 17
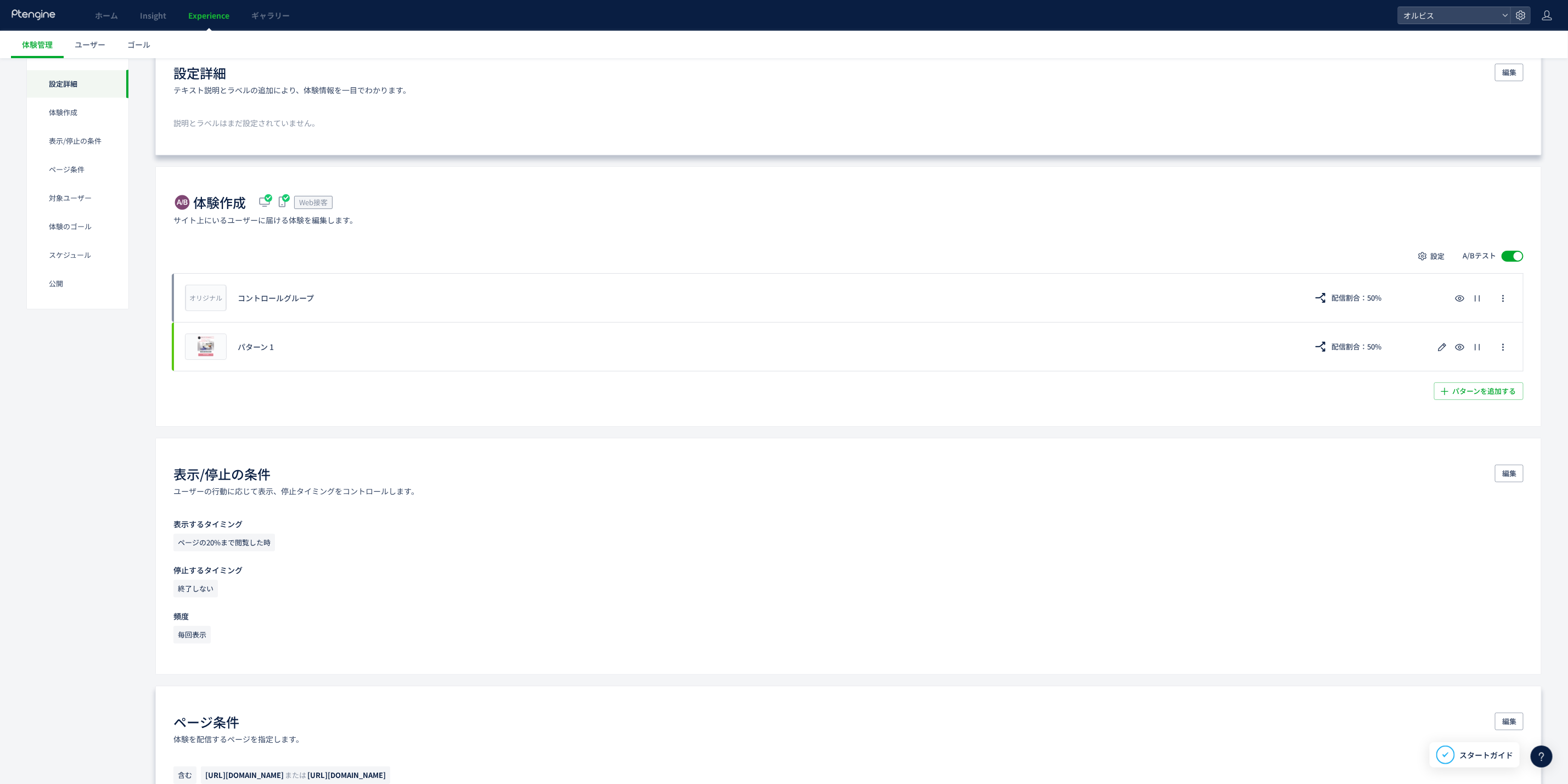
scroll to position [0, 0]
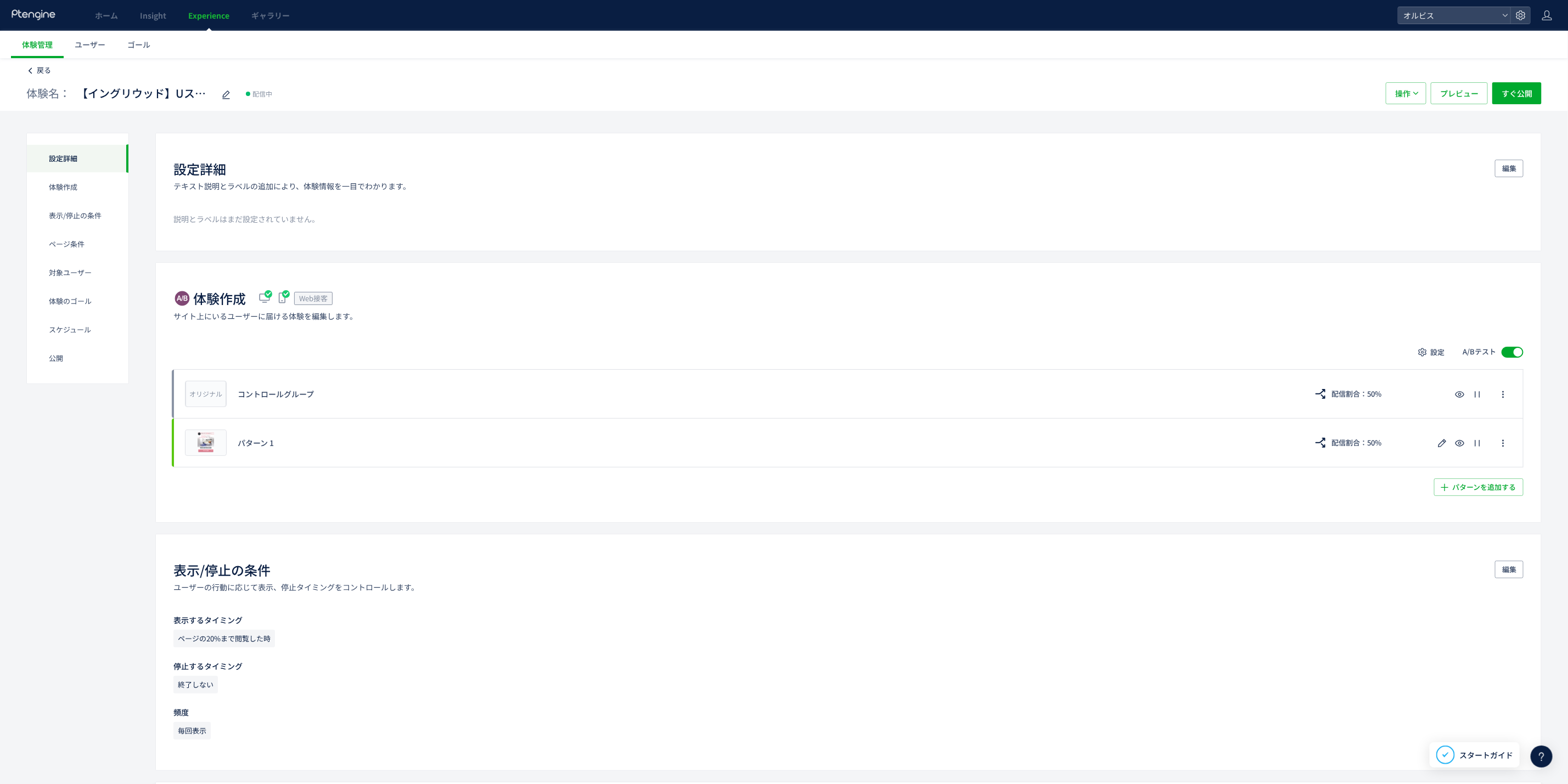
click at [30, 71] on use at bounding box center [30, 70] width 3 height 6
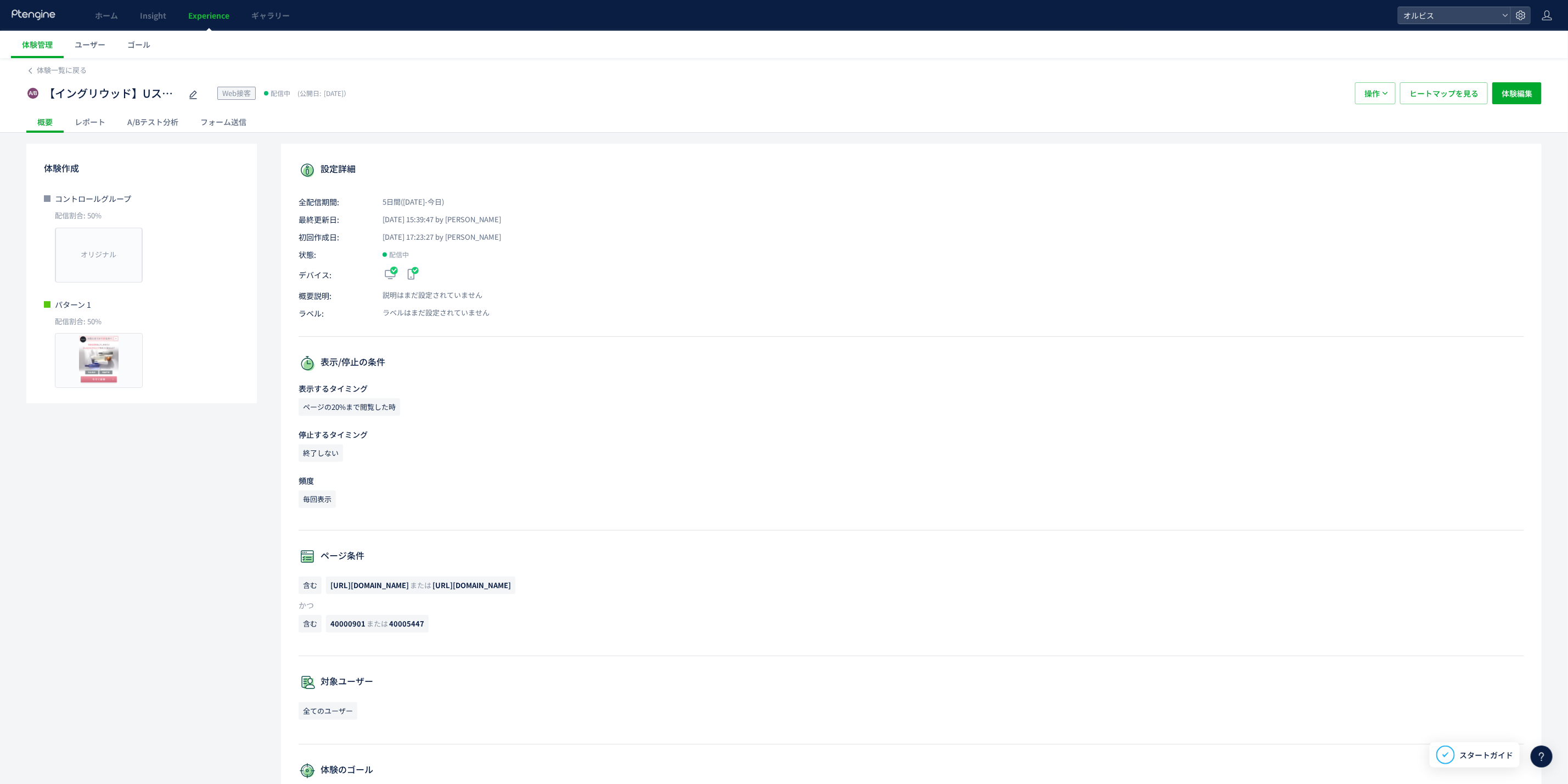
click at [200, 117] on div "フォーム送信" at bounding box center [223, 122] width 69 height 22
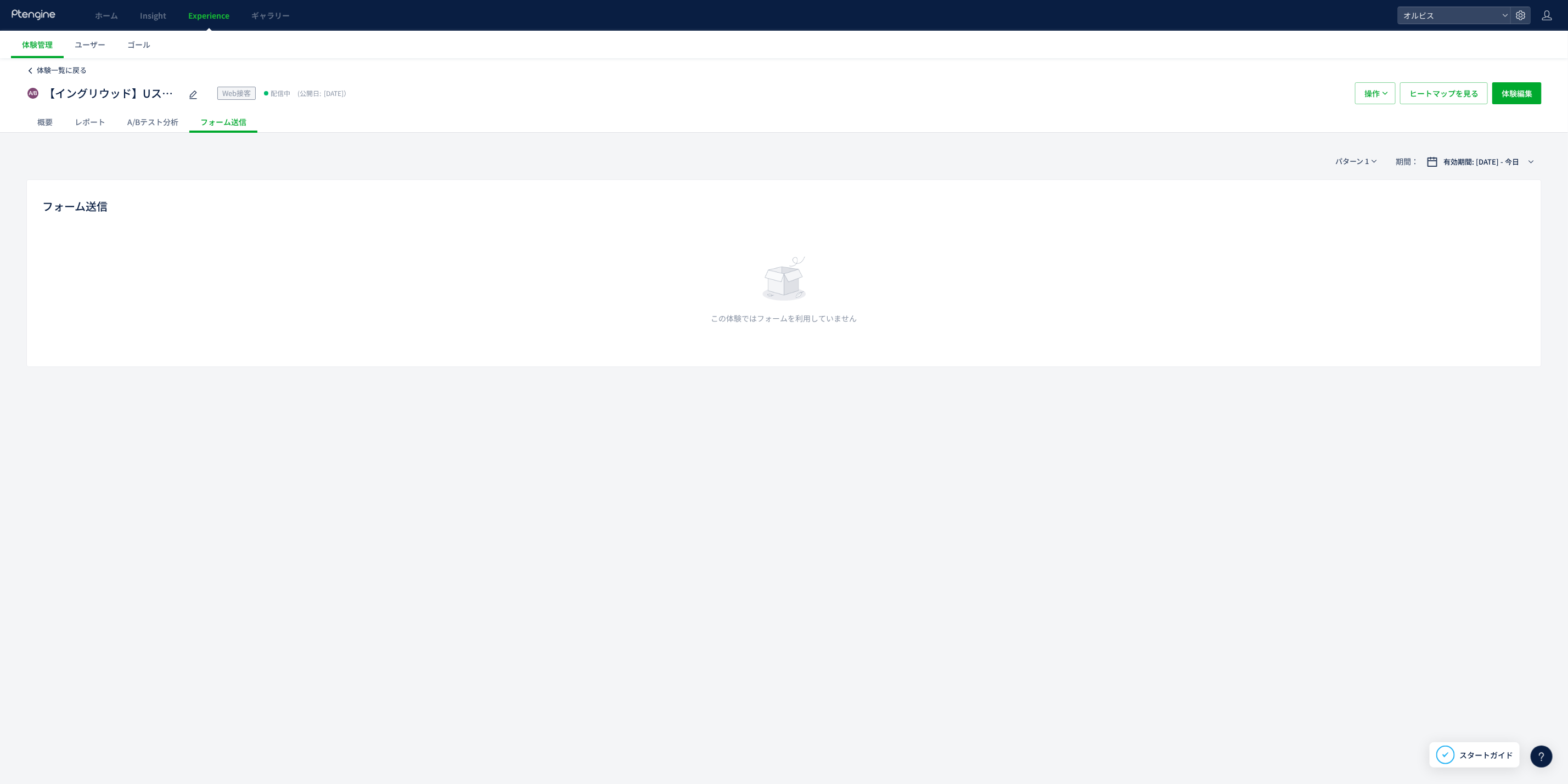
click at [66, 73] on span "体験一覧に戻る" at bounding box center [62, 70] width 50 height 11
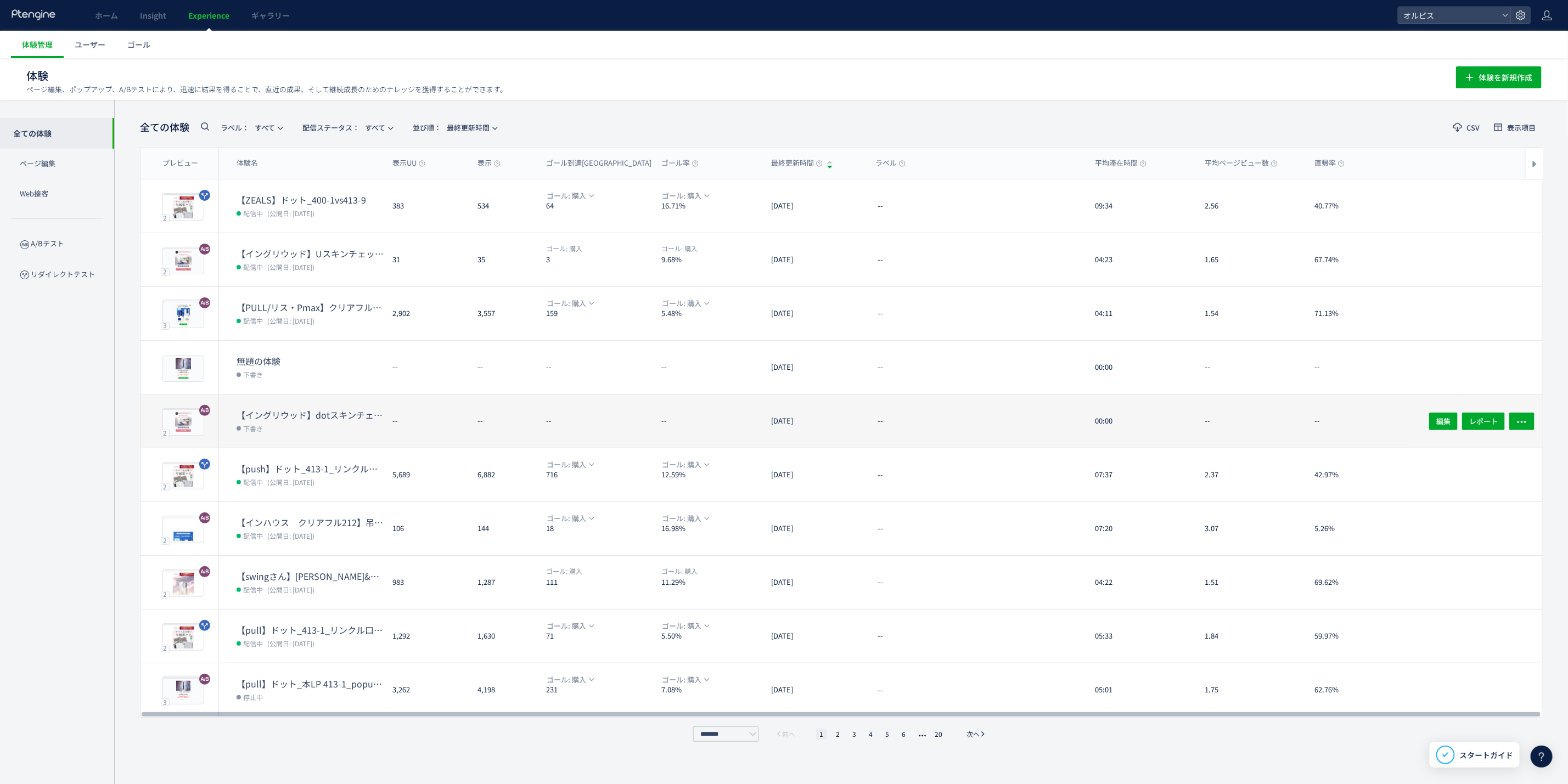
click at [440, 413] on div "--" at bounding box center [426, 421] width 85 height 53
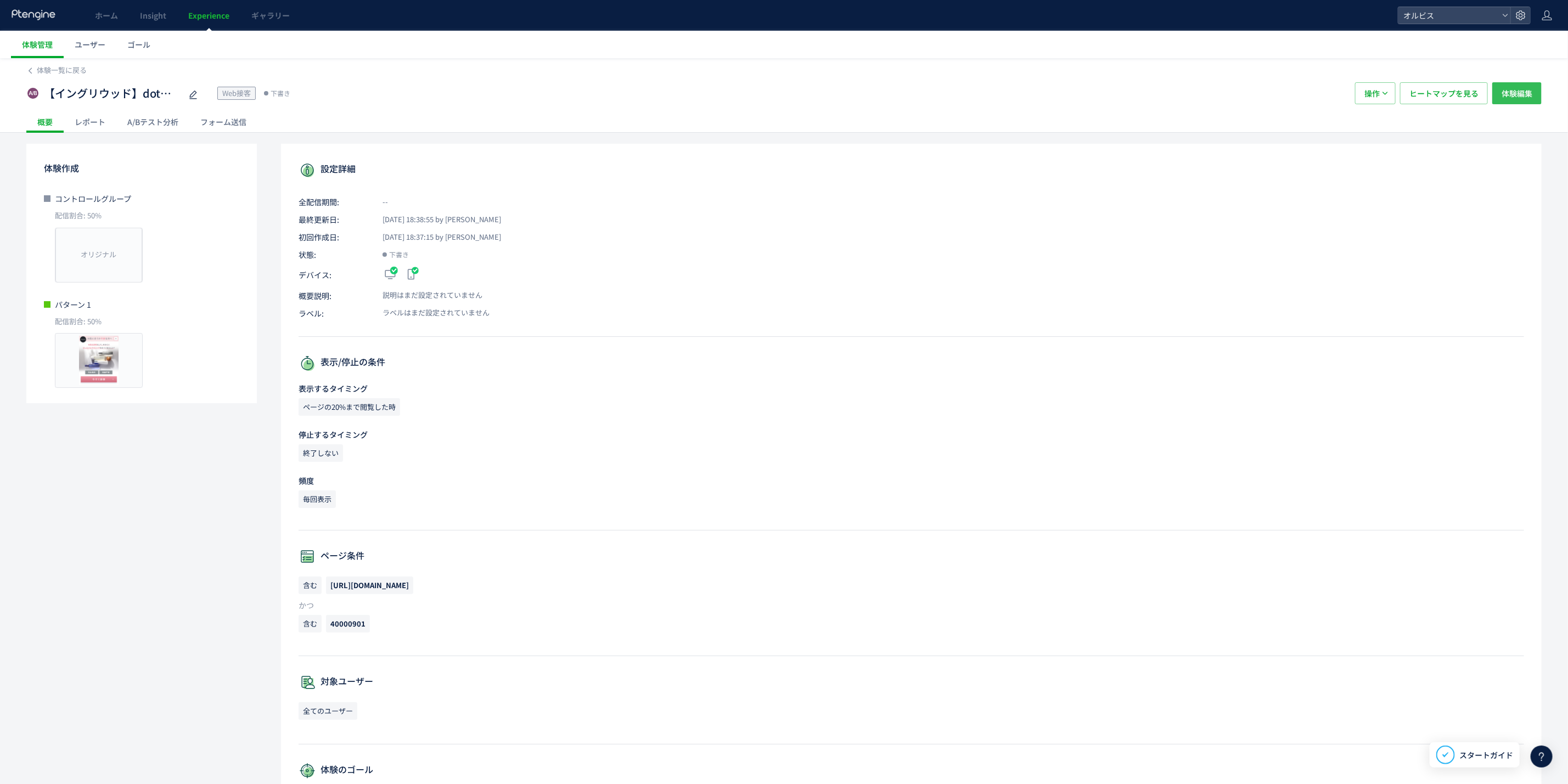
click at [1405, 91] on button "体験編集" at bounding box center [1517, 93] width 49 height 22
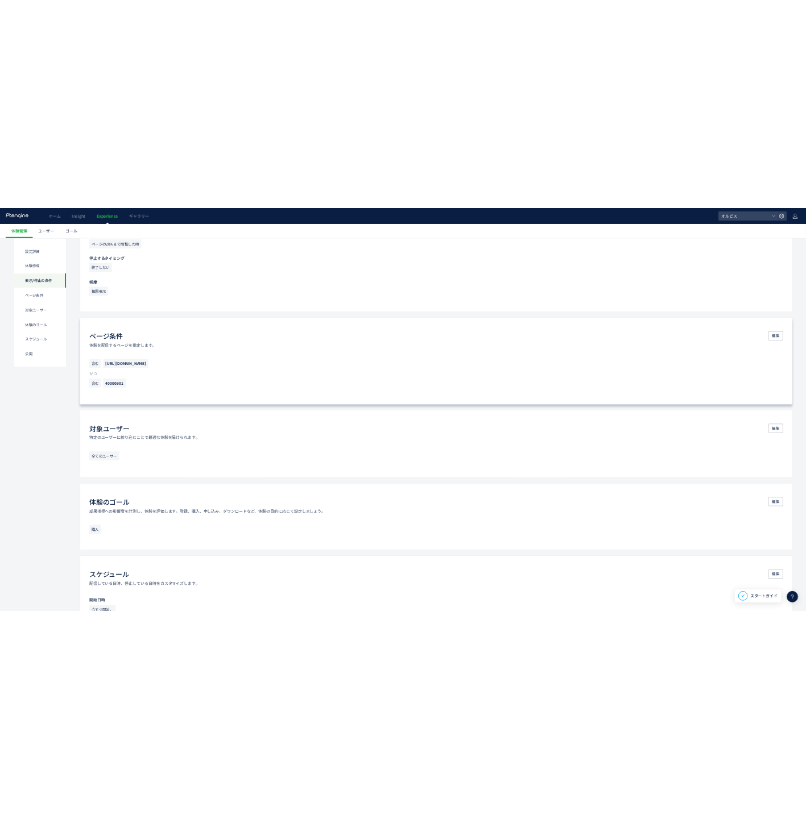
scroll to position [426, 0]
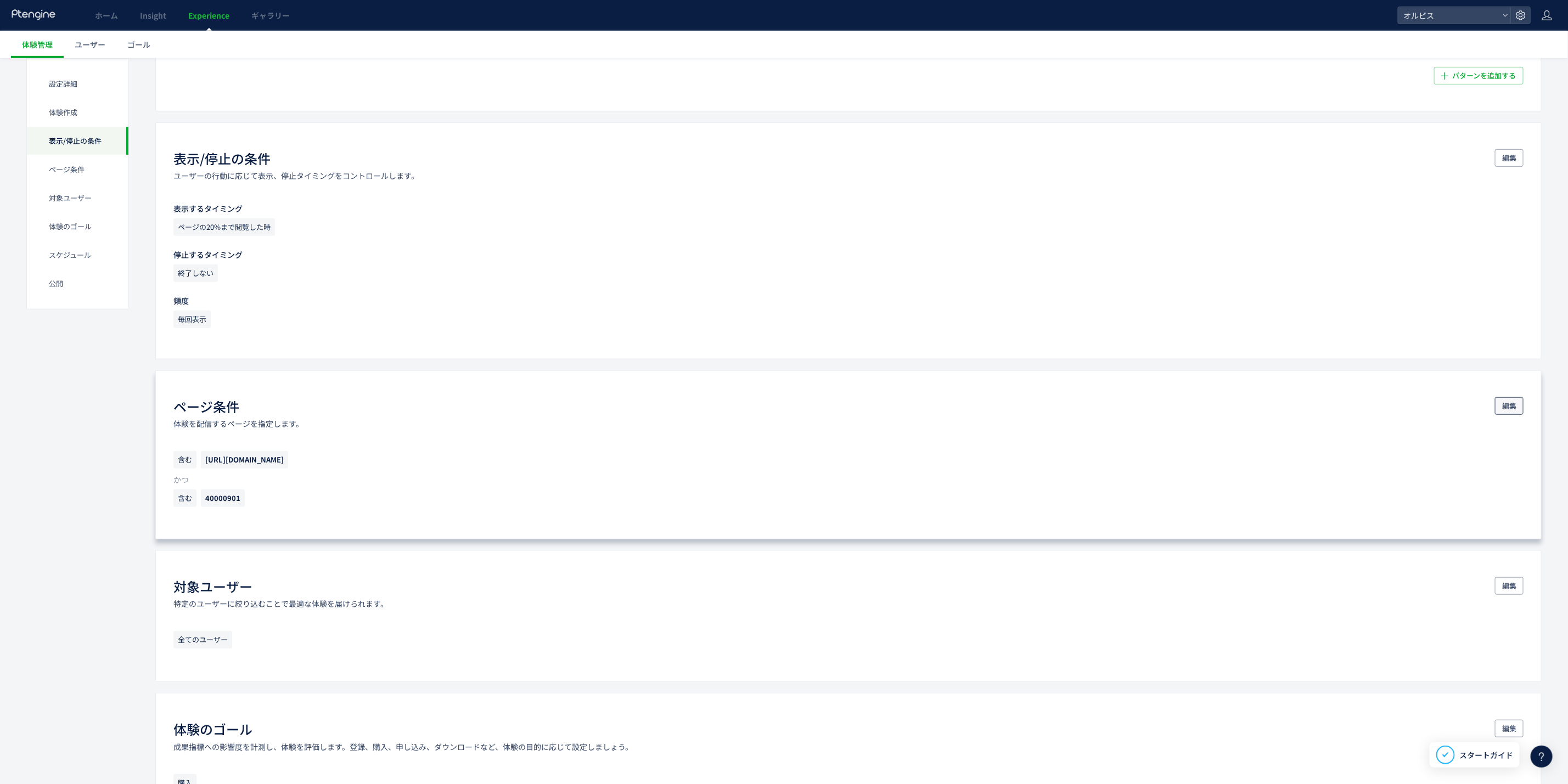
click at [1405, 411] on span "編集" at bounding box center [1509, 406] width 14 height 17
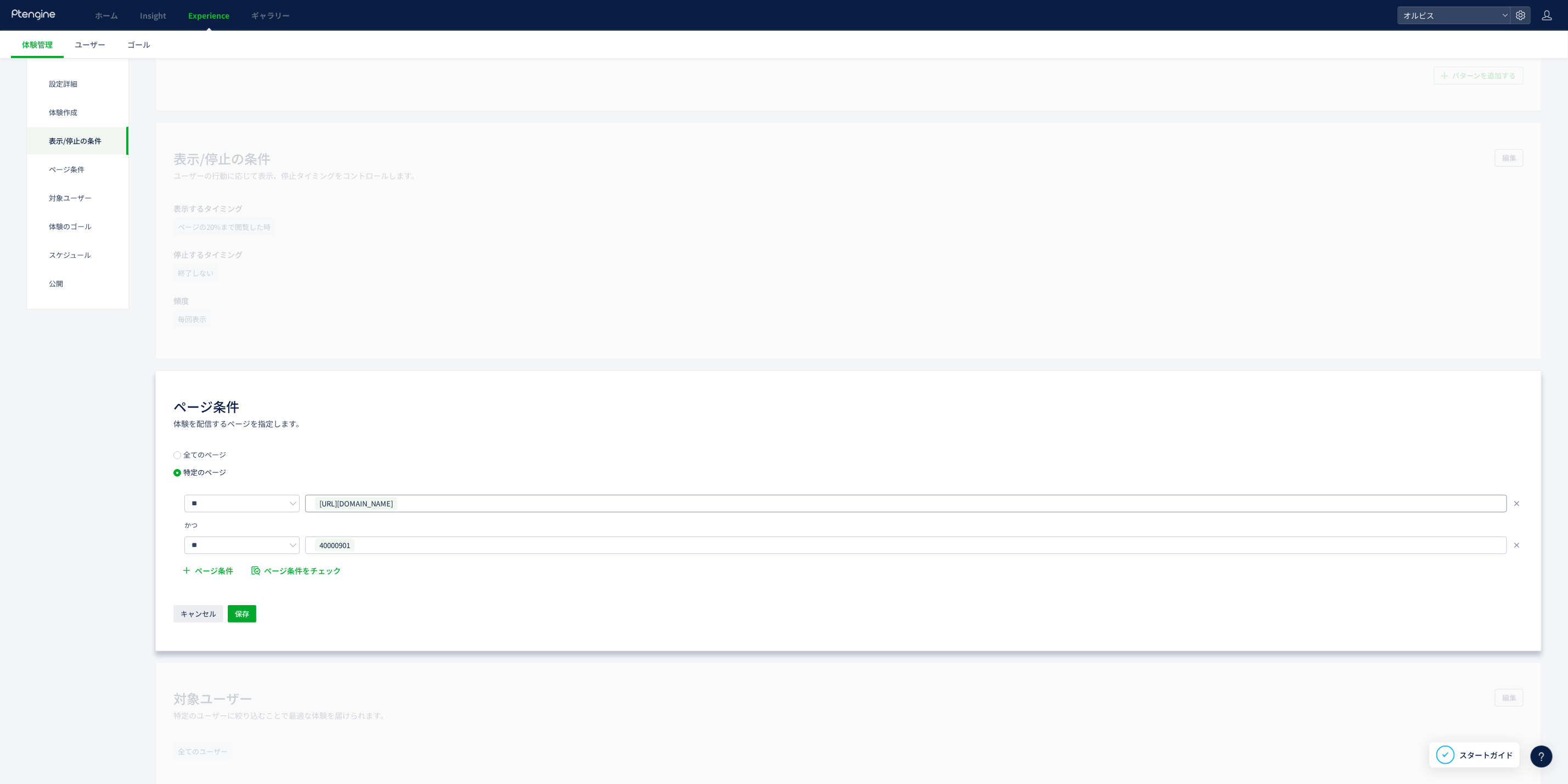
click at [531, 509] on div "[URL][DOMAIN_NAME]" at bounding box center [902, 503] width 1176 height 16
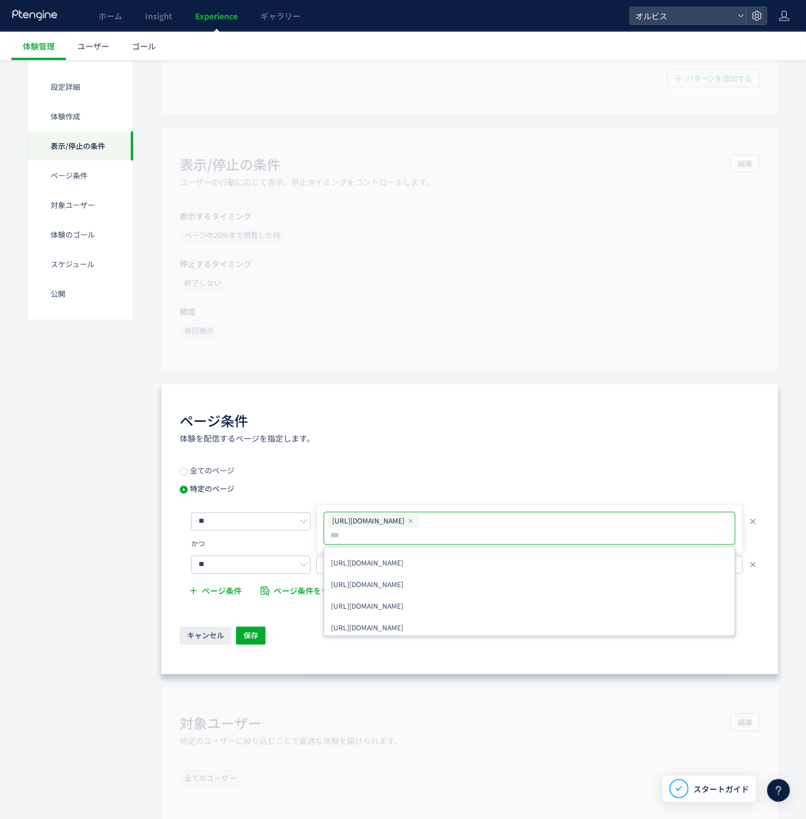
click at [509, 523] on div "[URL][DOMAIN_NAME]" at bounding box center [530, 529] width 408 height 30
paste input "**********"
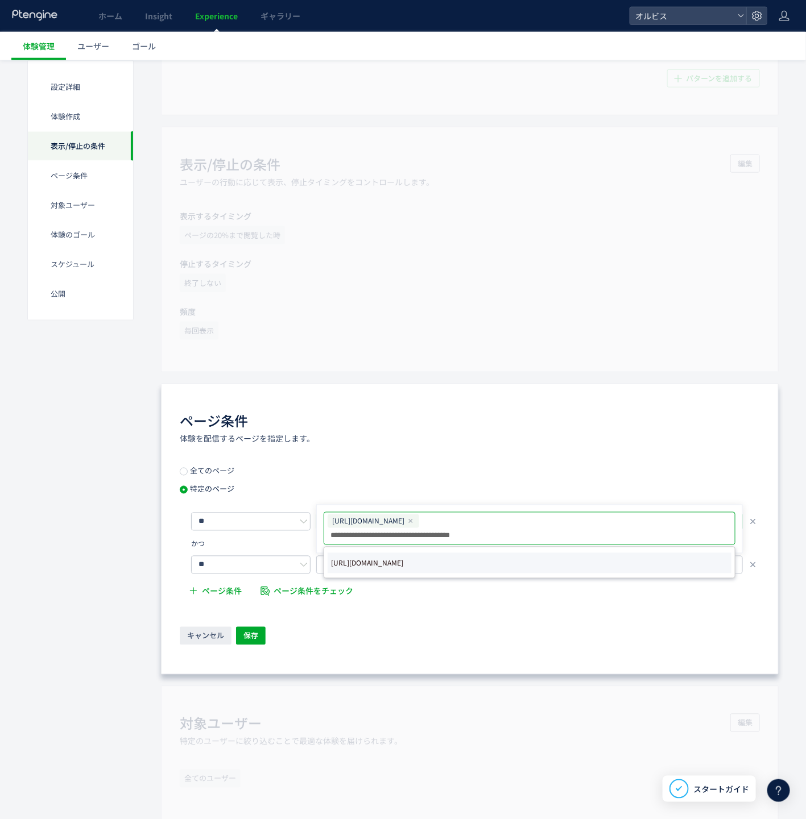
type input "**********"
click at [490, 563] on li "[URL][DOMAIN_NAME]" at bounding box center [529, 563] width 404 height 20
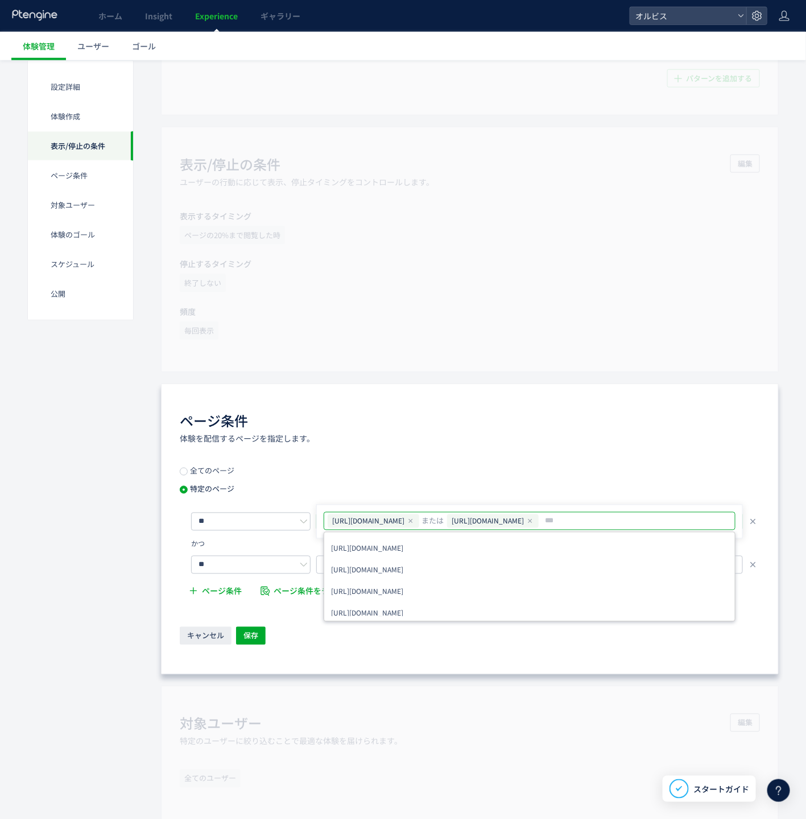
click at [584, 444] on div "ページ条件 体験を配信するページを指定します。" at bounding box center [470, 428] width 580 height 33
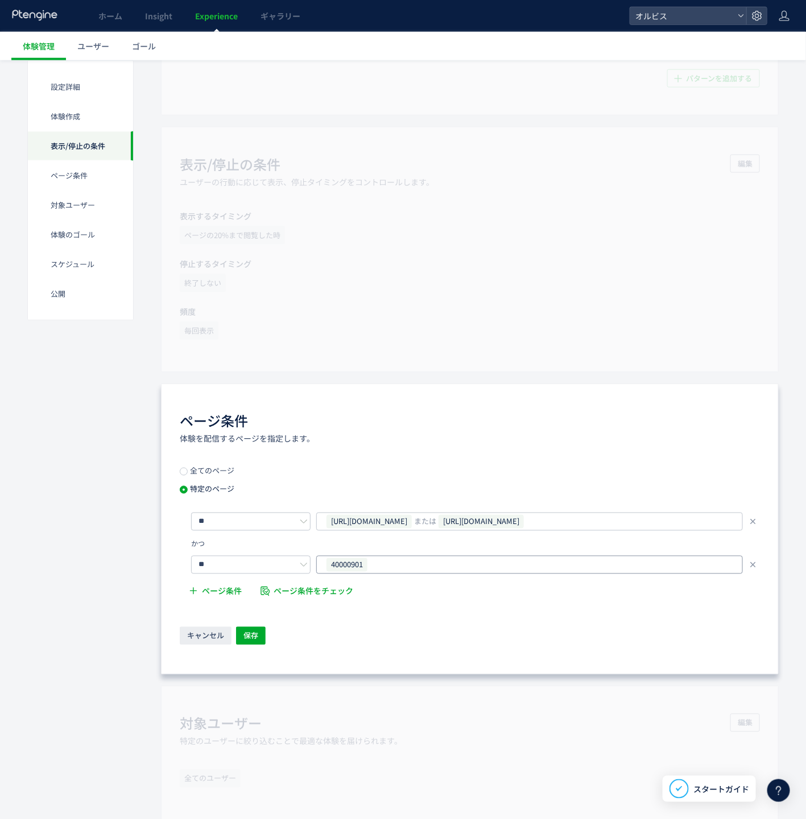
click at [413, 562] on div "40000901" at bounding box center [525, 565] width 400 height 17
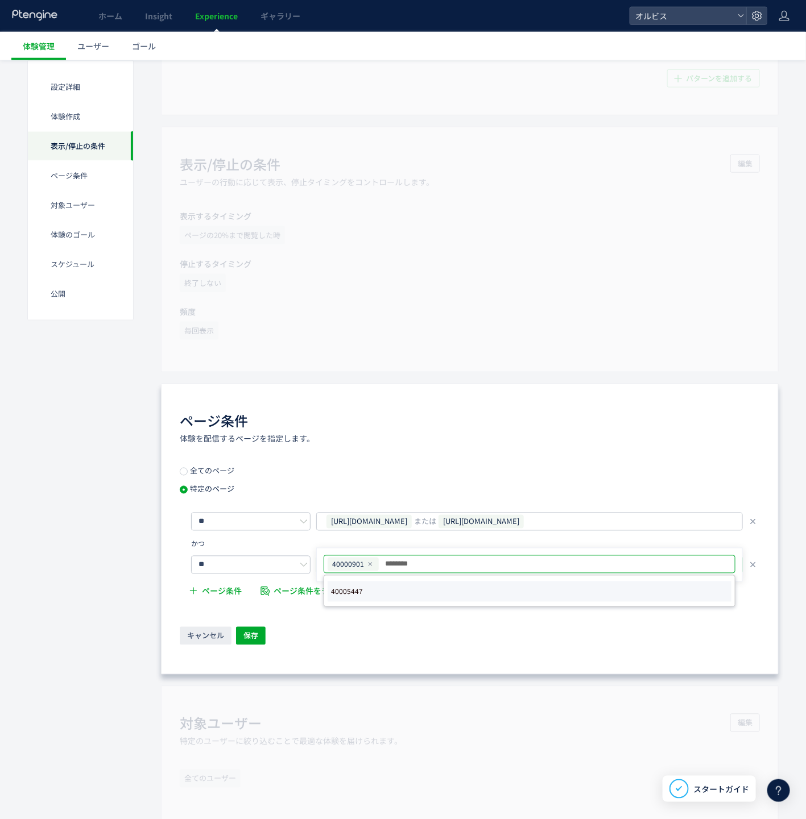
type input "********"
click at [422, 599] on li "40005447" at bounding box center [529, 592] width 404 height 20
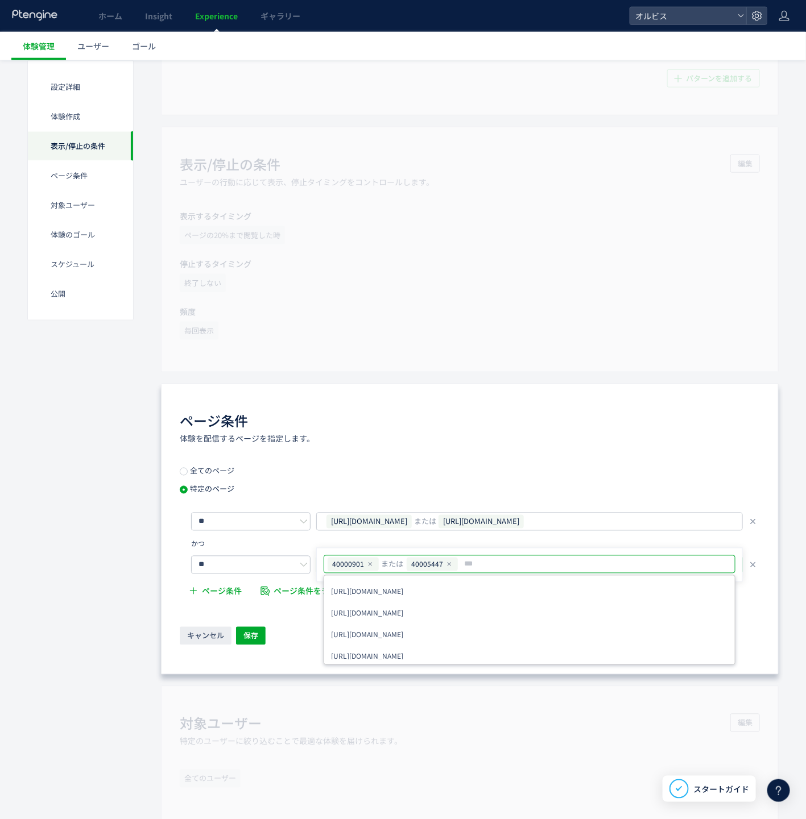
click at [368, 450] on div "ページ条件 体験を配信するページを指定します。 全てのページ 特定のページ ** [URL][DOMAIN_NAME] または [URL][DOMAIN_NA…" at bounding box center [469, 529] width 617 height 291
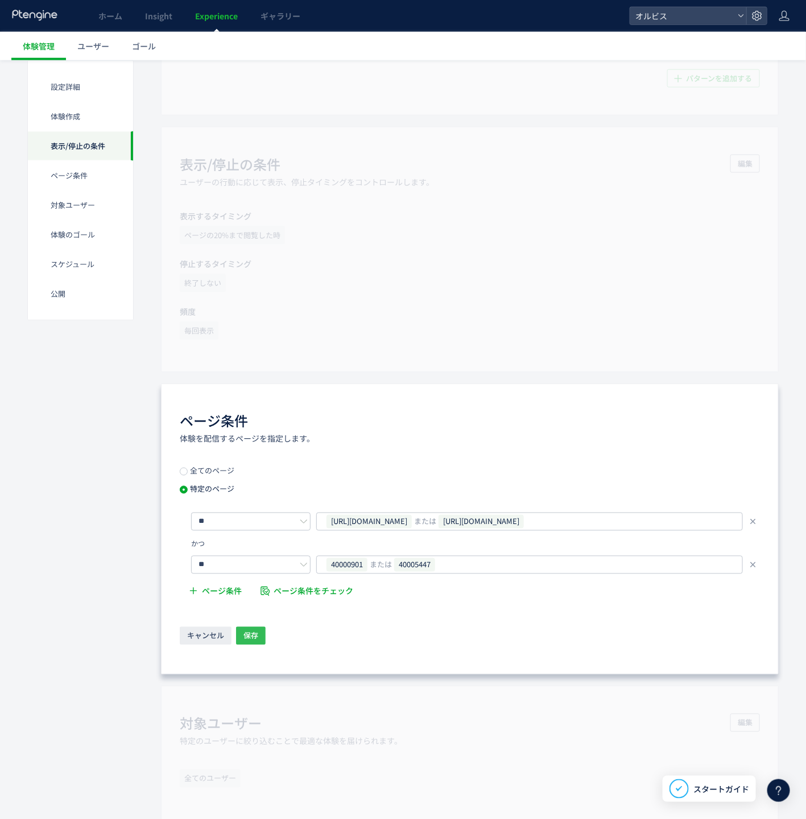
click at [265, 645] on button "保存" at bounding box center [251, 636] width 30 height 18
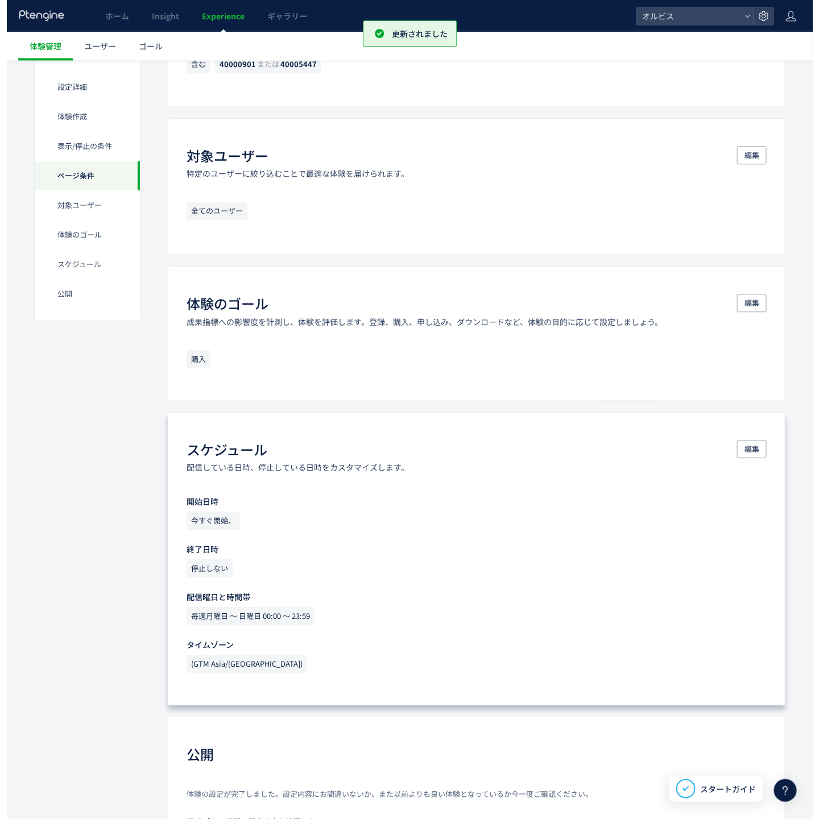
scroll to position [1001, 0]
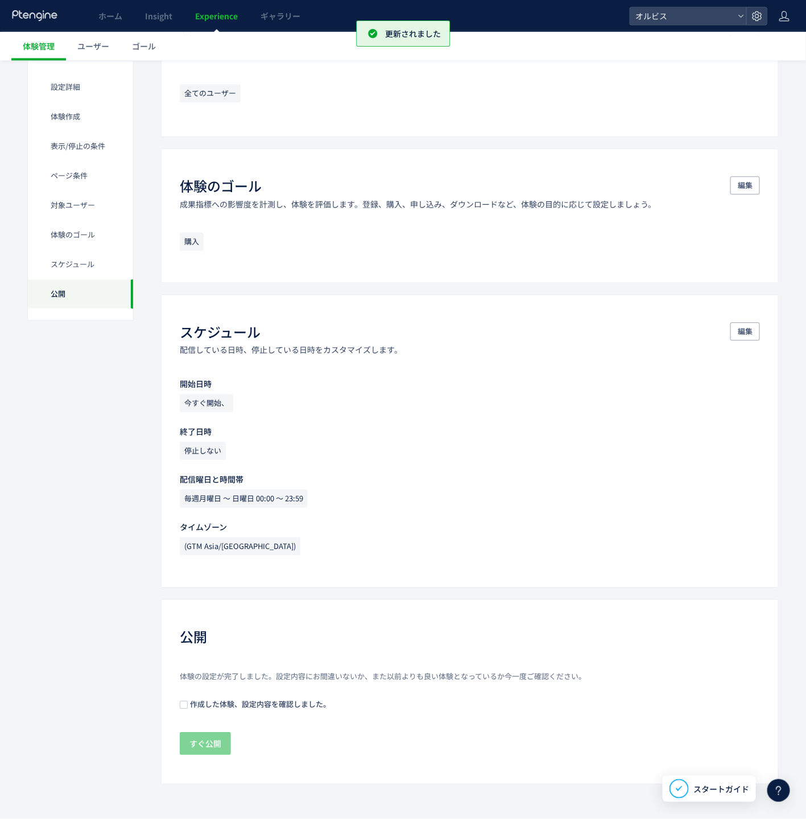
click at [226, 702] on span "作成した体験、設定内容を確認しました。" at bounding box center [259, 704] width 143 height 11
click at [208, 721] on span "すぐ公開" at bounding box center [205, 743] width 32 height 23
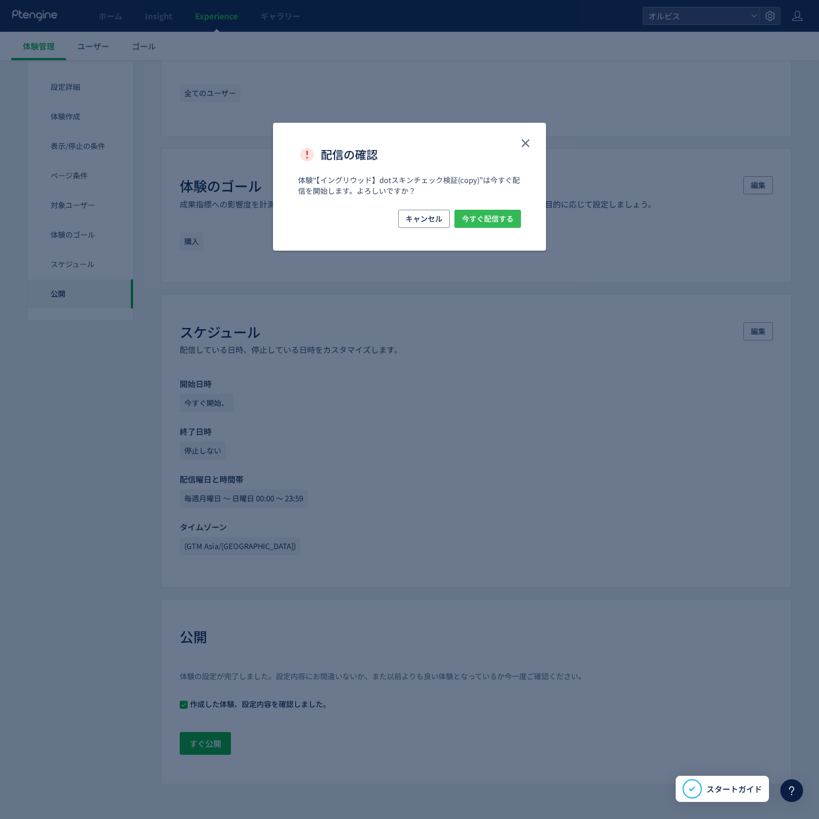
click at [498, 214] on span "今すぐ配信する" at bounding box center [488, 219] width 52 height 18
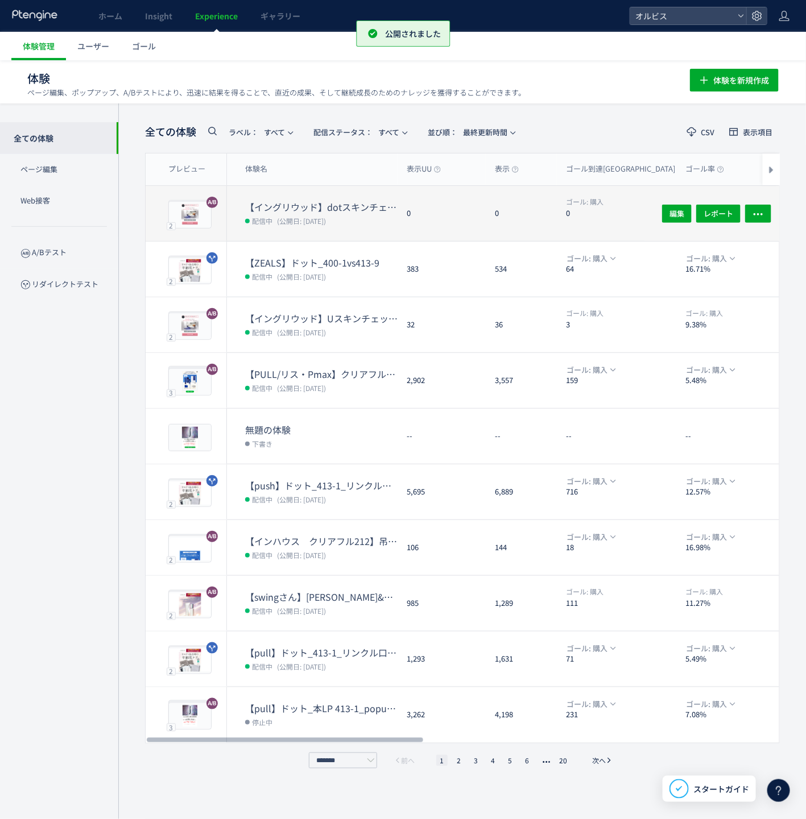
click at [563, 221] on div "ゴール: 購入 0" at bounding box center [616, 213] width 119 height 55
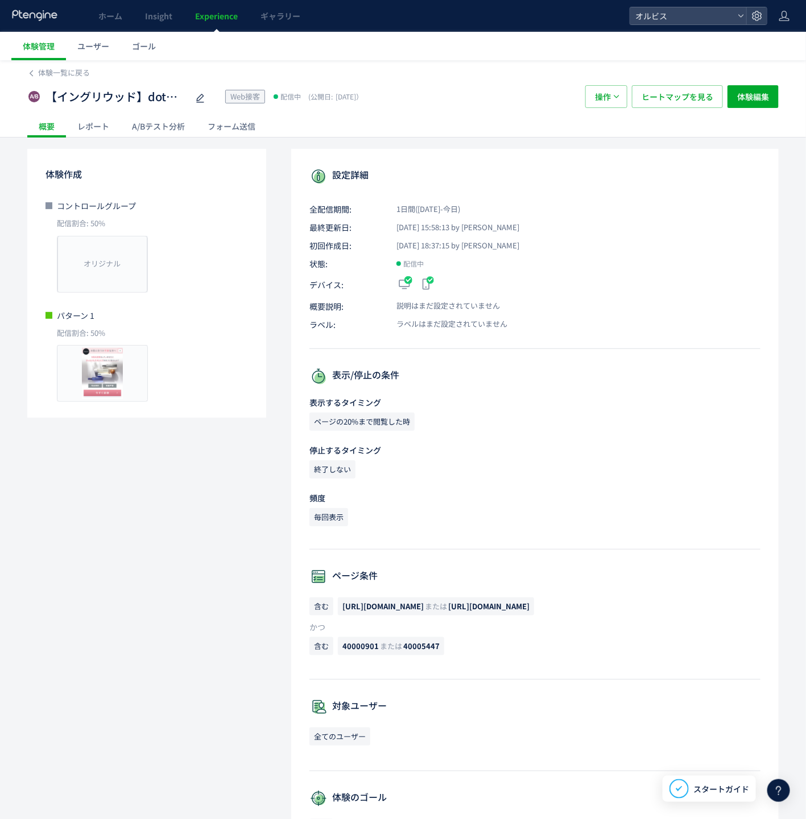
click at [163, 128] on div "A/Bテスト分析" at bounding box center [159, 126] width 76 height 23
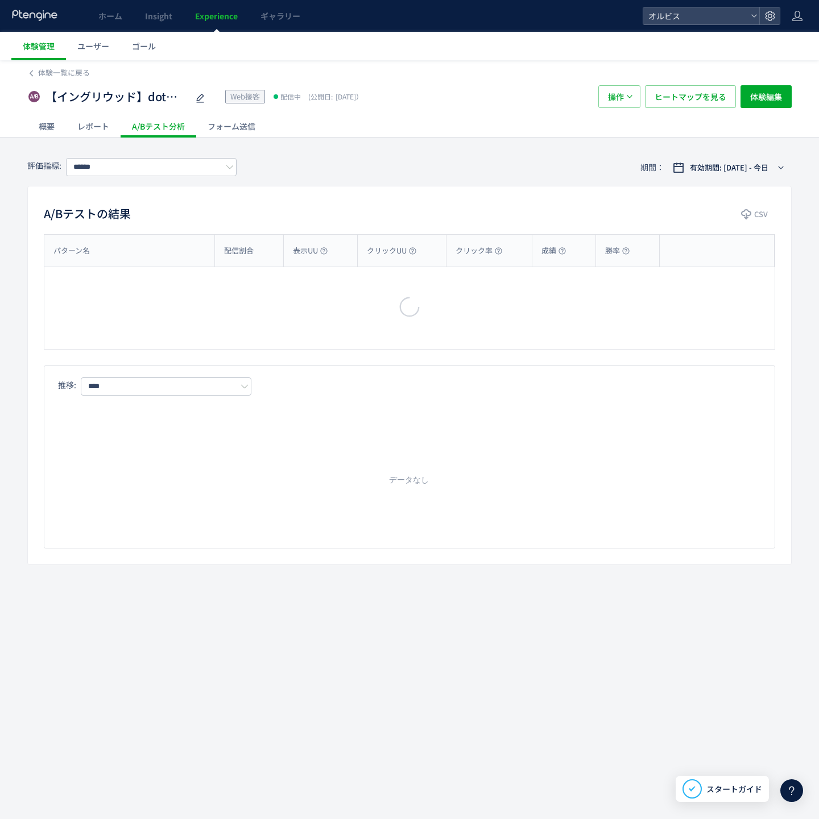
type input "**"
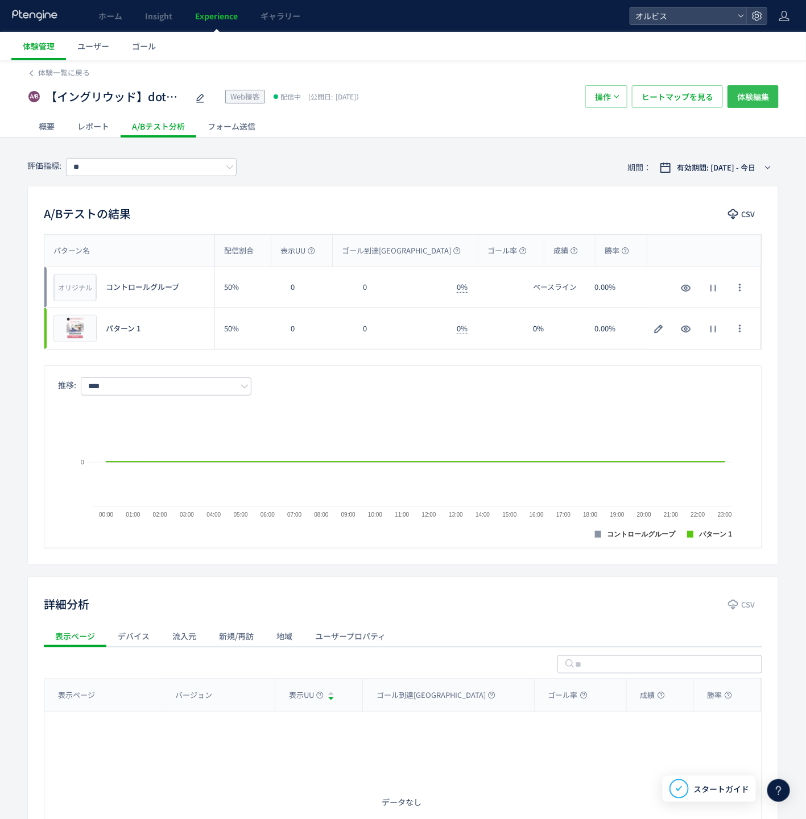
click at [759, 101] on span "体験編集" at bounding box center [753, 96] width 32 height 23
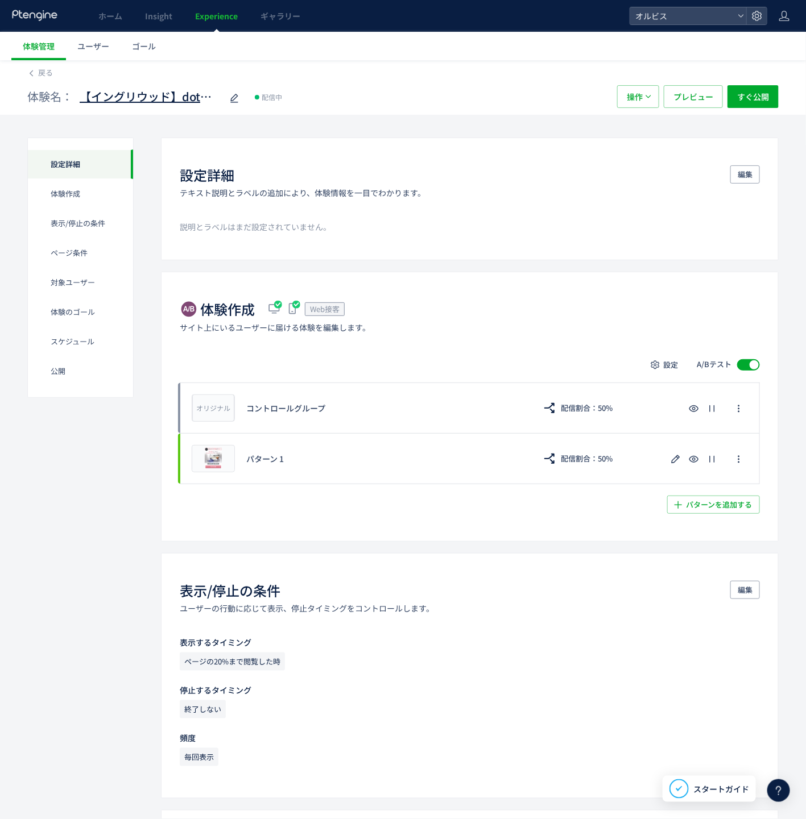
click at [229, 94] on icon at bounding box center [234, 99] width 14 height 14
click at [213, 88] on input "**********" at bounding box center [151, 97] width 142 height 23
drag, startPoint x: 209, startPoint y: 93, endPoint x: 383, endPoint y: 96, distance: 174.0
click at [383, 96] on div "**********" at bounding box center [316, 96] width 578 height 23
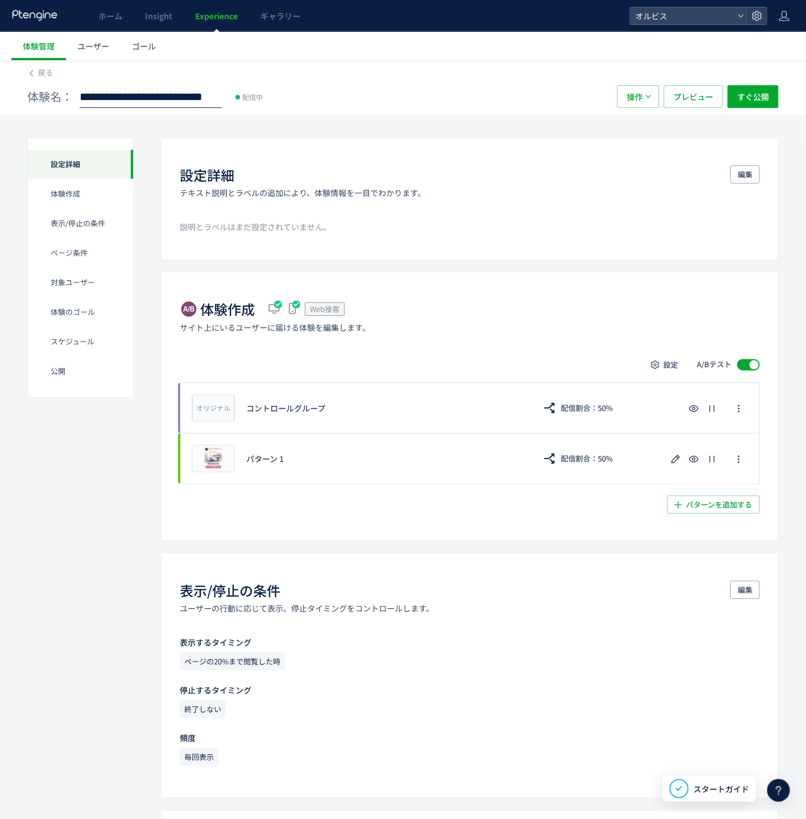
type input "**********"
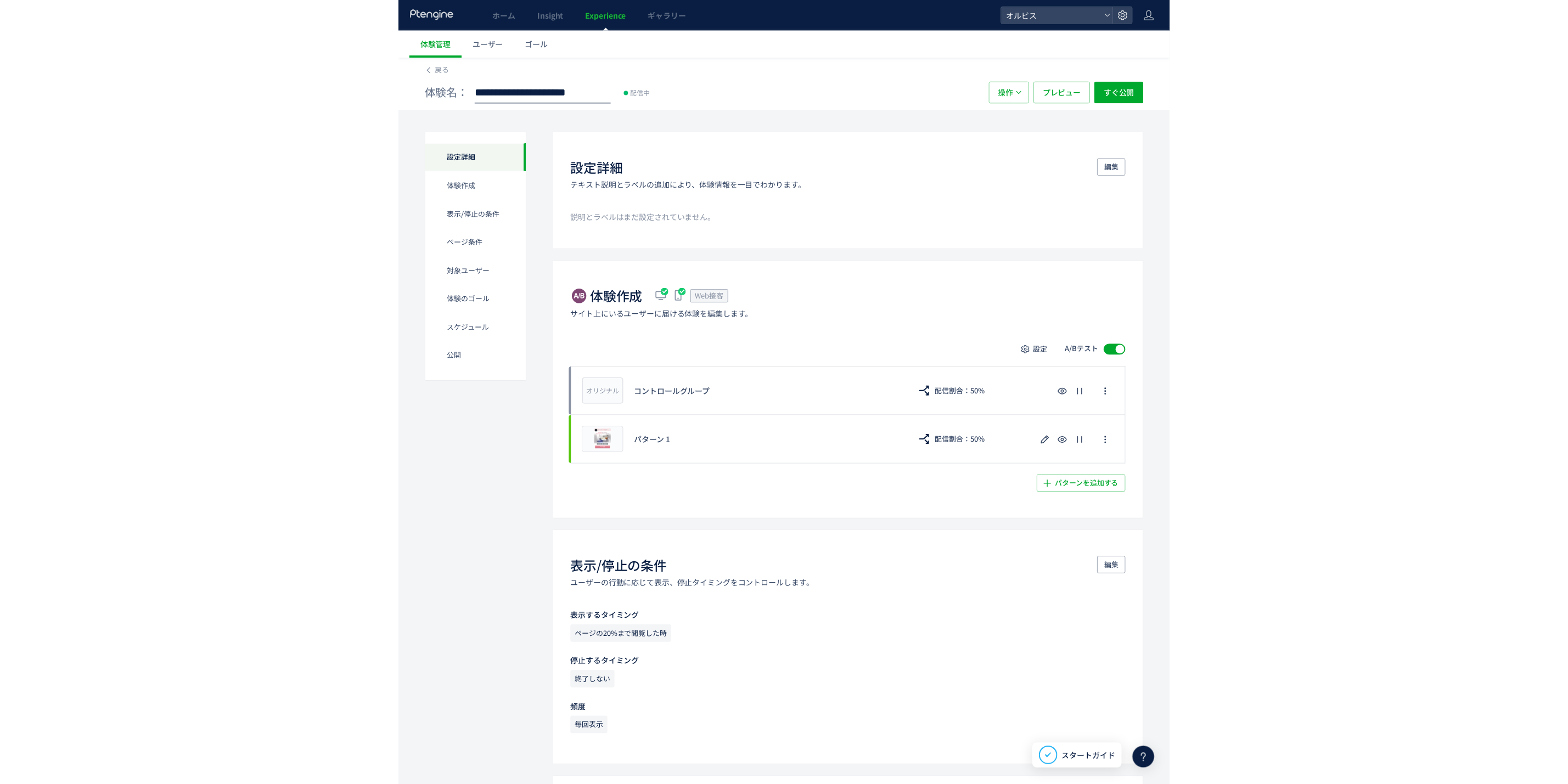
scroll to position [0, 77]
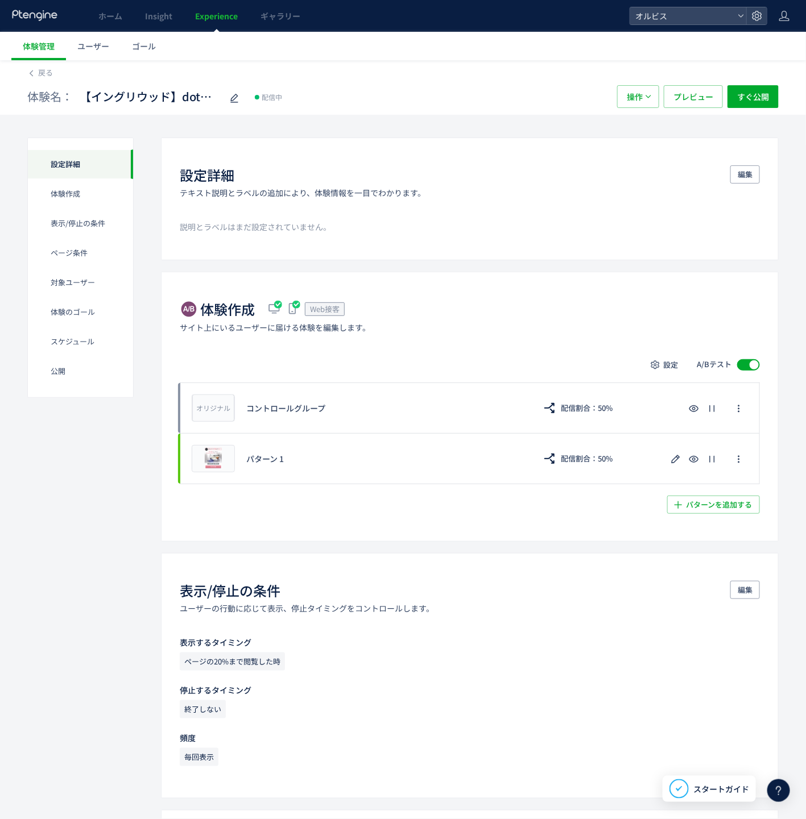
click at [22, 69] on div "戻る 体験名： 【イングリウッド】dotスキンチェック検証 配信中 操作 プレビュー すぐ公開" at bounding box center [403, 87] width 806 height 55
click at [39, 75] on span "戻る" at bounding box center [45, 72] width 15 height 11
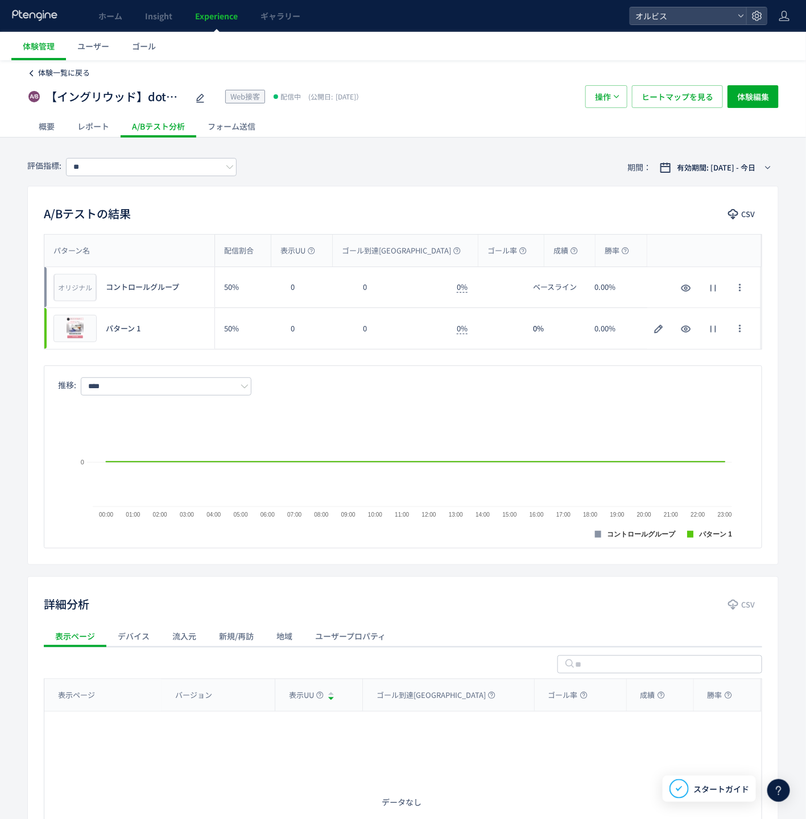
click at [72, 77] on span "体験一覧に戻る" at bounding box center [64, 72] width 52 height 11
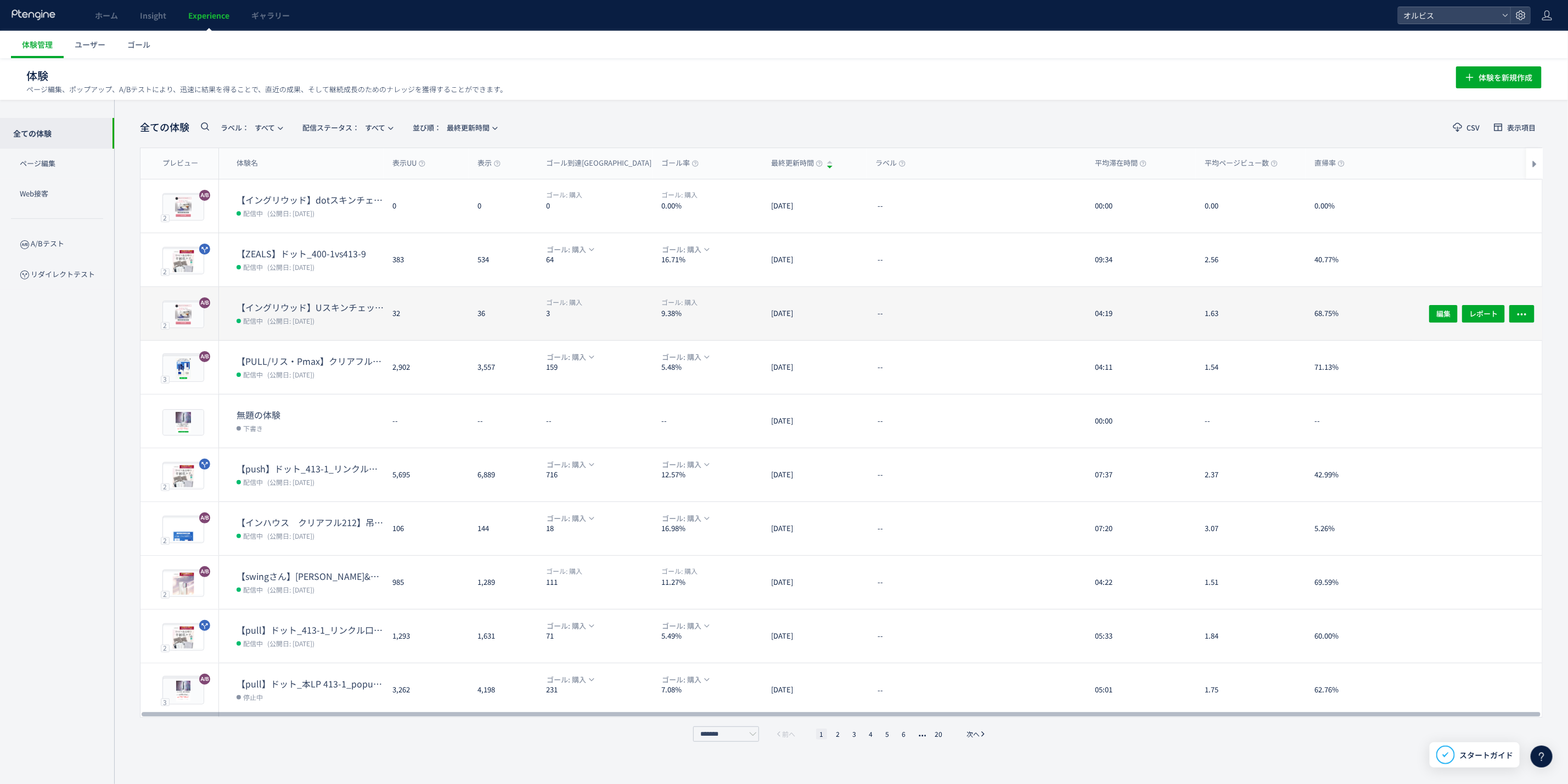
click at [338, 320] on dd "配信中 (公開日: [DATE])" at bounding box center [310, 321] width 147 height 14
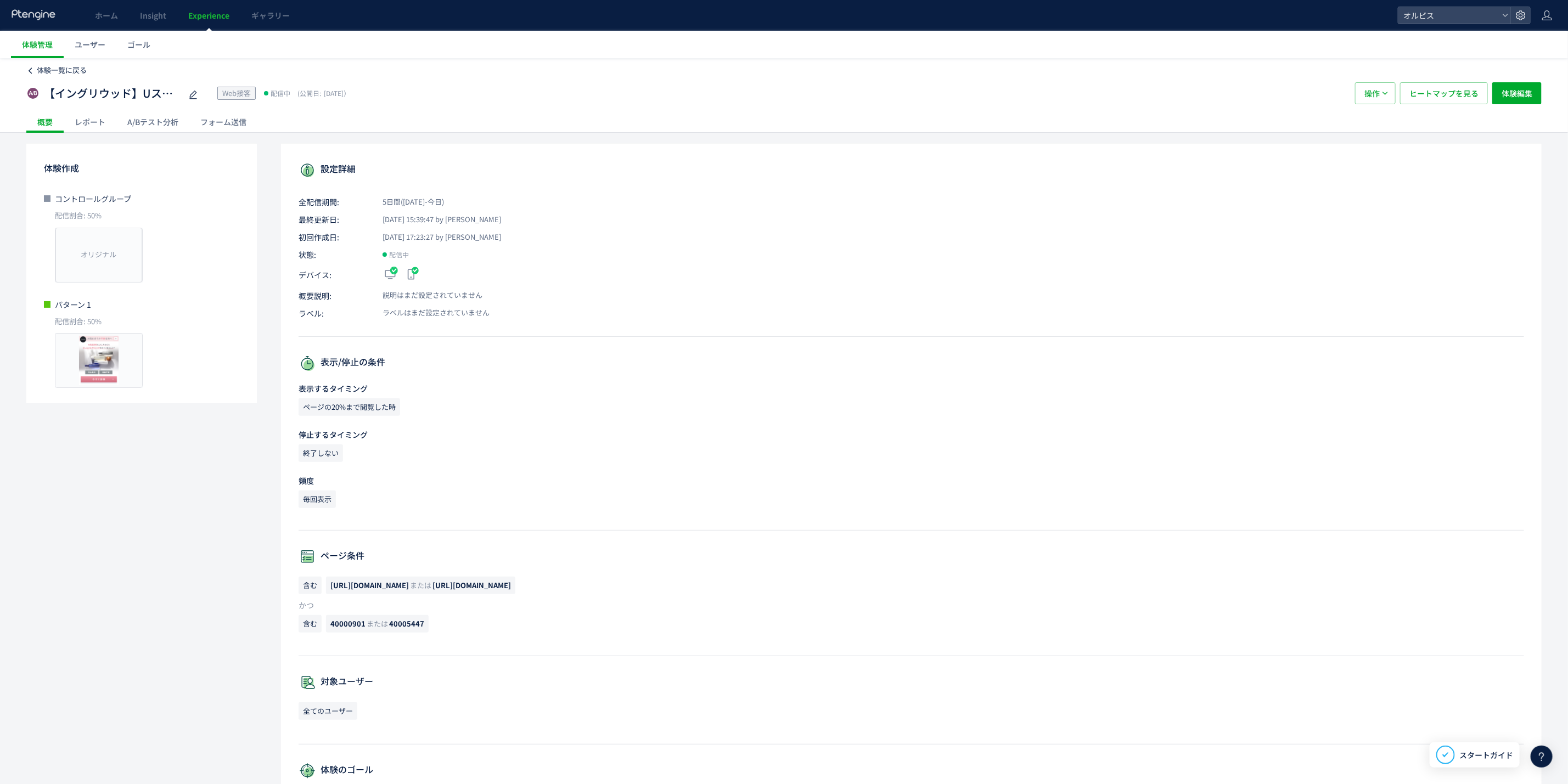
click at [70, 68] on span "体験一覧に戻る" at bounding box center [62, 70] width 50 height 11
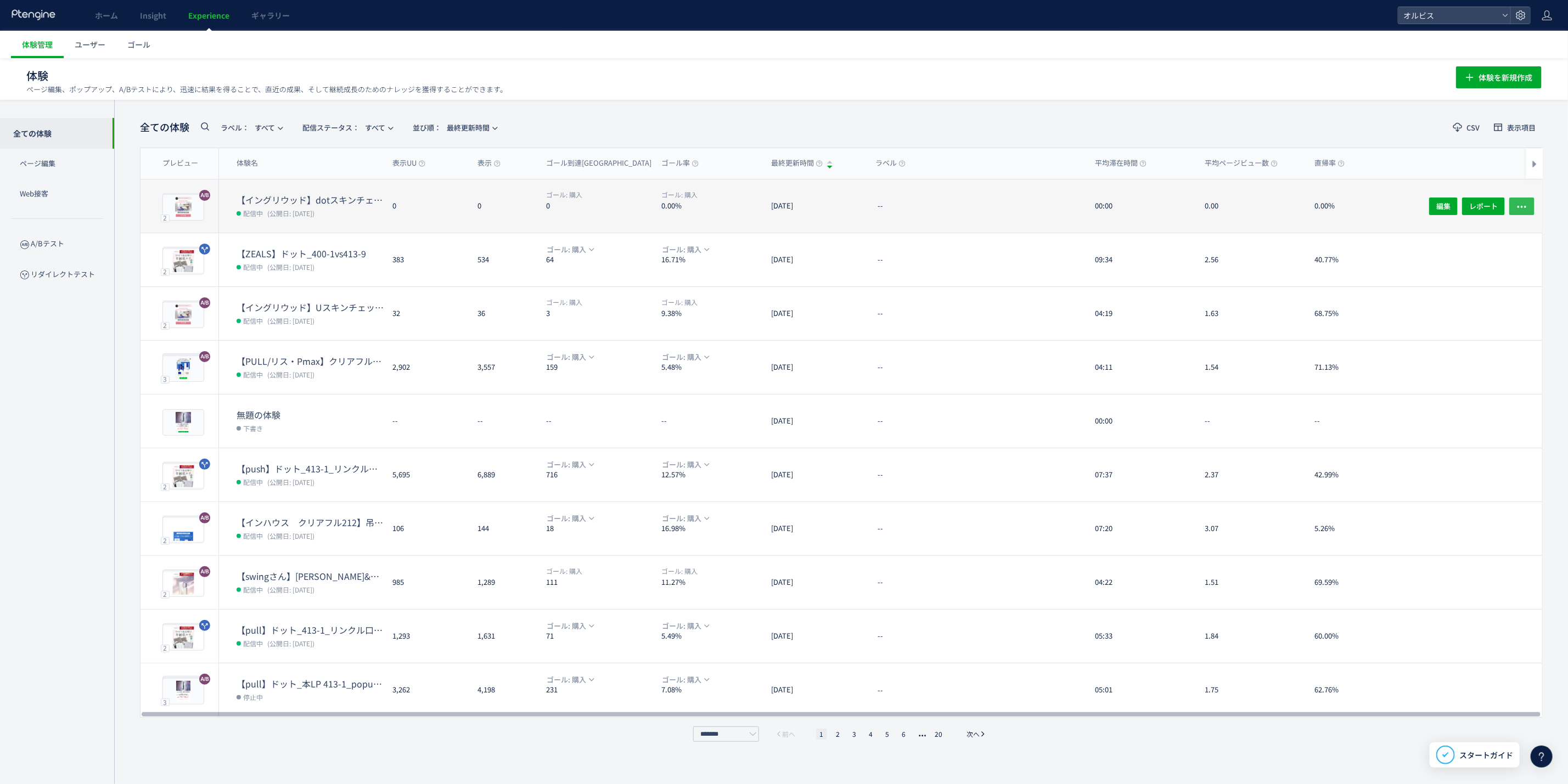
click at [1405, 201] on button "button" at bounding box center [1523, 206] width 25 height 17
click at [1229, 199] on div "0.00" at bounding box center [1251, 206] width 110 height 53
